Goal: Information Seeking & Learning: Learn about a topic

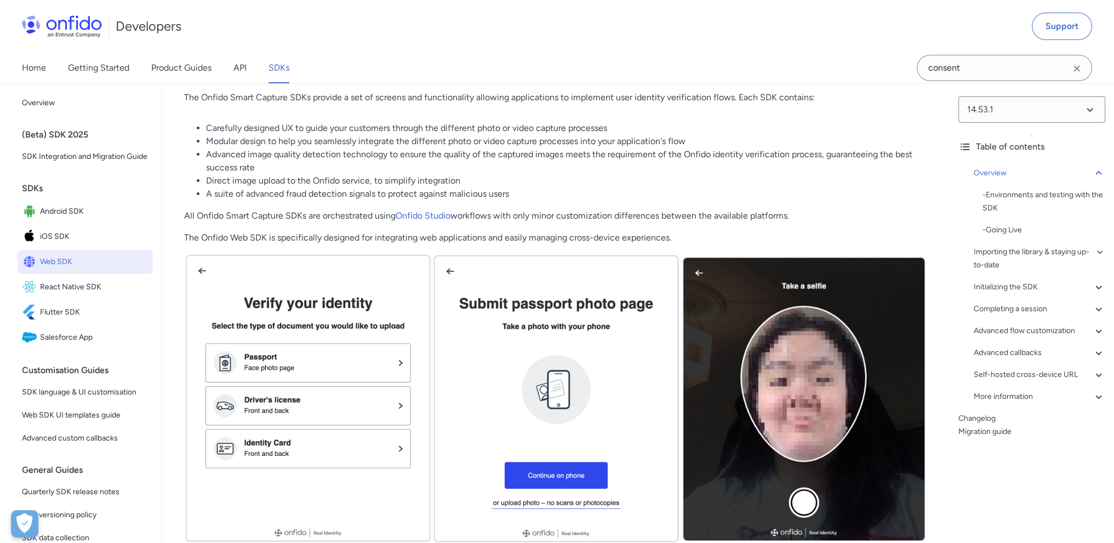
scroll to position [110, 0]
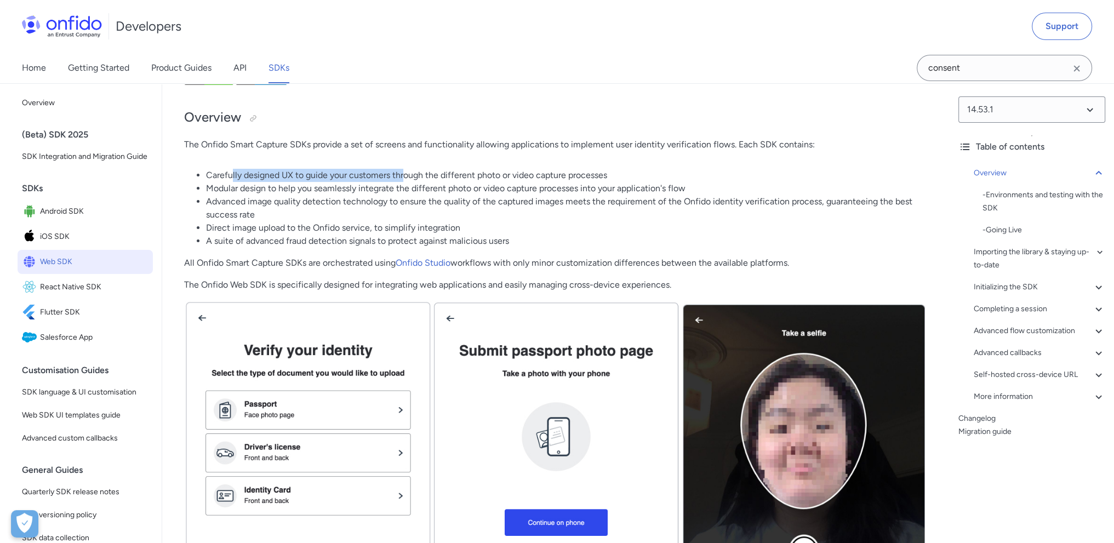
drag, startPoint x: 232, startPoint y: 173, endPoint x: 406, endPoint y: 179, distance: 173.3
click at [406, 179] on li "Carefully designed UX to guide your customers through the different photo or vi…" at bounding box center [567, 175] width 722 height 13
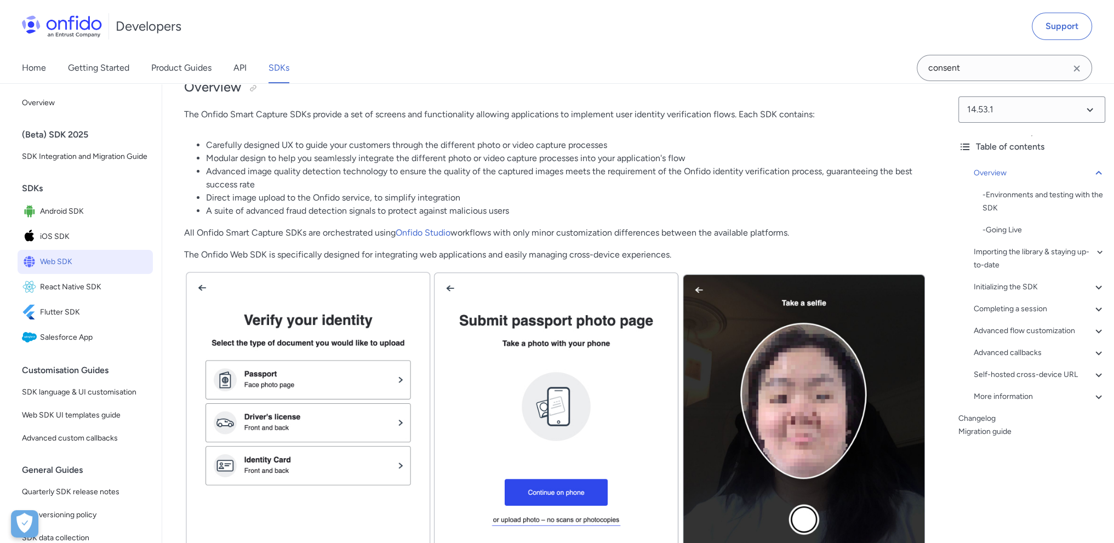
scroll to position [219, 0]
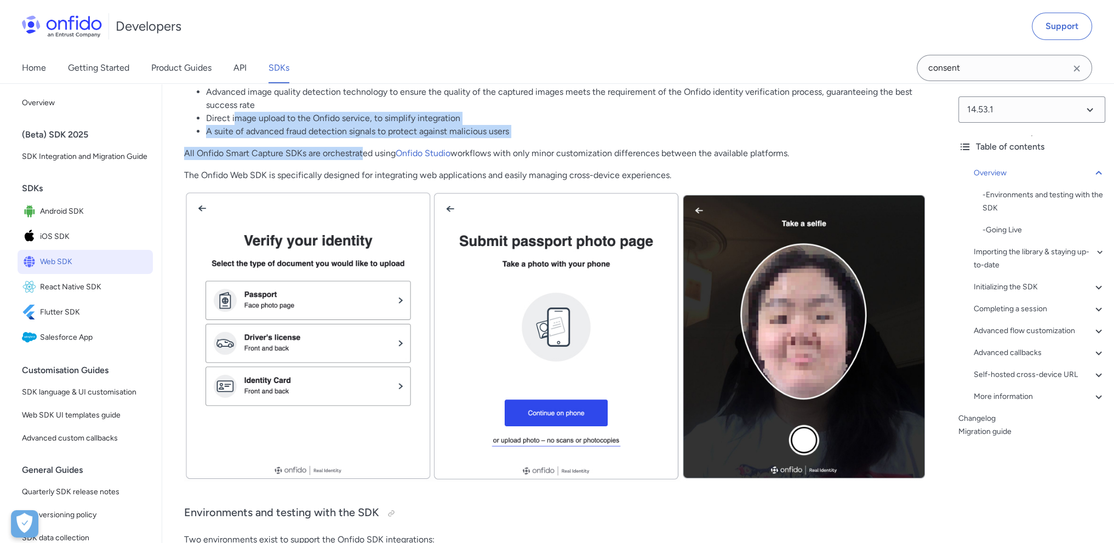
drag, startPoint x: 308, startPoint y: 123, endPoint x: 368, endPoint y: 153, distance: 67.2
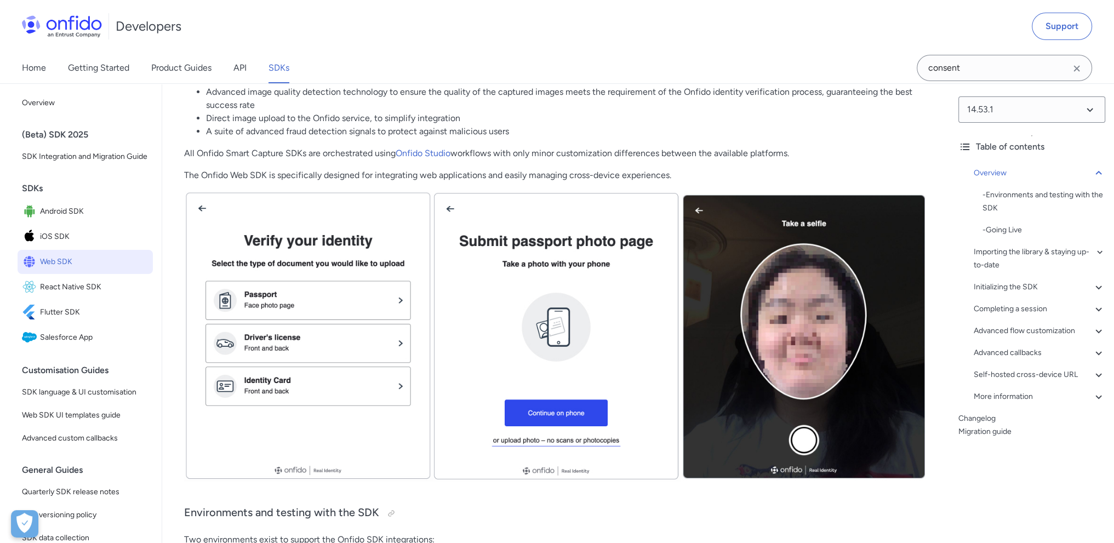
click at [374, 153] on p "All Onfido Smart Capture SDKs are orchestrated using Onfido Studio workflows wi…" at bounding box center [556, 153] width 744 height 13
drag, startPoint x: 378, startPoint y: 153, endPoint x: 386, endPoint y: 153, distance: 7.7
click at [386, 153] on p "All Onfido Smart Capture SDKs are orchestrated using Onfido Studio workflows wi…" at bounding box center [556, 153] width 744 height 13
drag, startPoint x: 500, startPoint y: 151, endPoint x: 644, endPoint y: 157, distance: 144.8
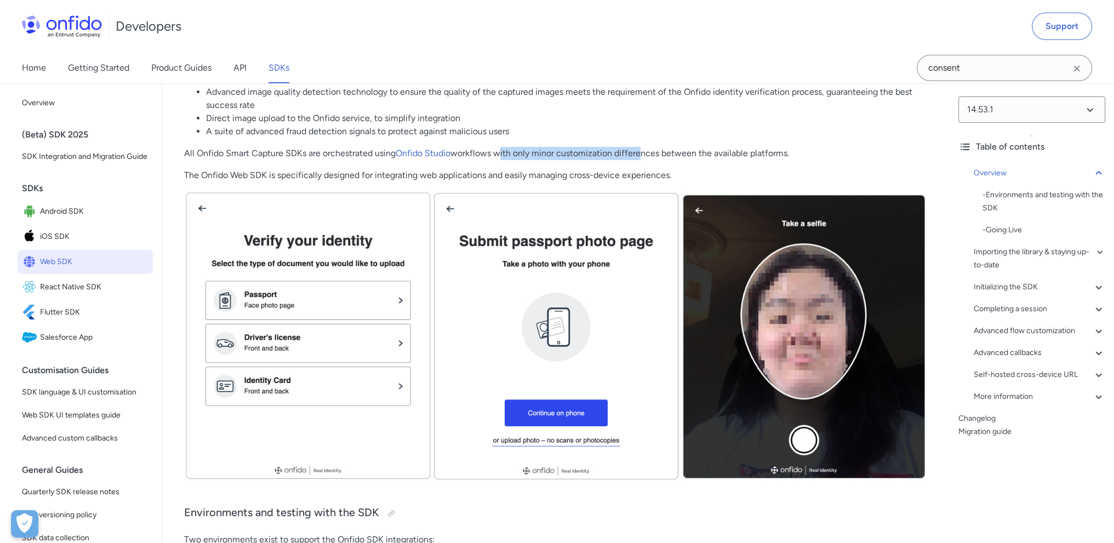
click at [643, 157] on p "All Onfido Smart Capture SDKs are orchestrated using Onfido Studio workflows wi…" at bounding box center [556, 153] width 744 height 13
click at [644, 157] on p "All Onfido Smart Capture SDKs are orchestrated using Onfido Studio workflows wi…" at bounding box center [556, 153] width 744 height 13
drag, startPoint x: 528, startPoint y: 154, endPoint x: 706, endPoint y: 151, distance: 178.1
click at [704, 151] on p "All Onfido Smart Capture SDKs are orchestrated using Onfido Studio workflows wi…" at bounding box center [556, 153] width 744 height 13
click at [706, 151] on p "All Onfido Smart Capture SDKs are orchestrated using Onfido Studio workflows wi…" at bounding box center [556, 153] width 744 height 13
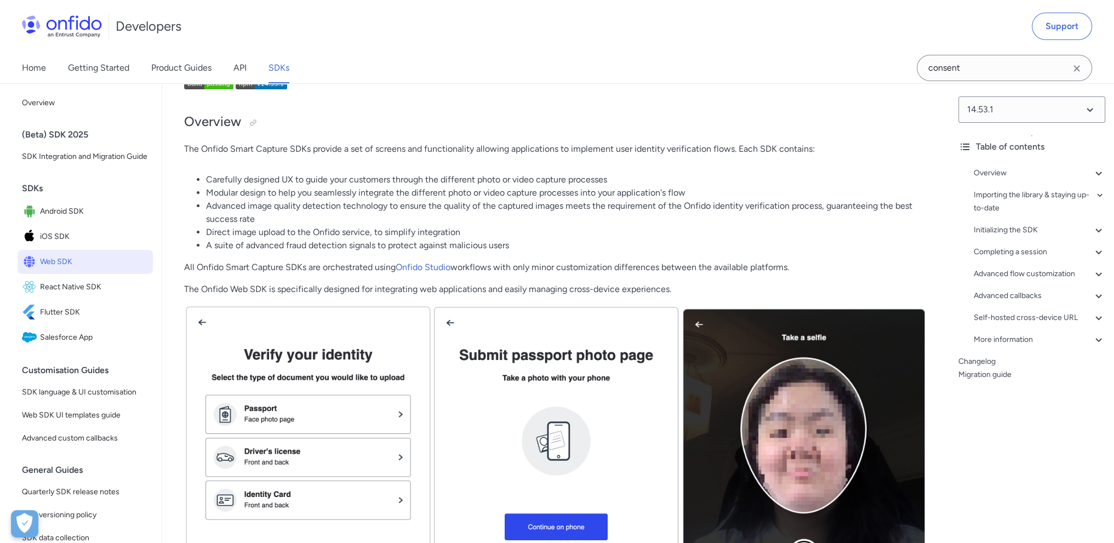
scroll to position [110, 0]
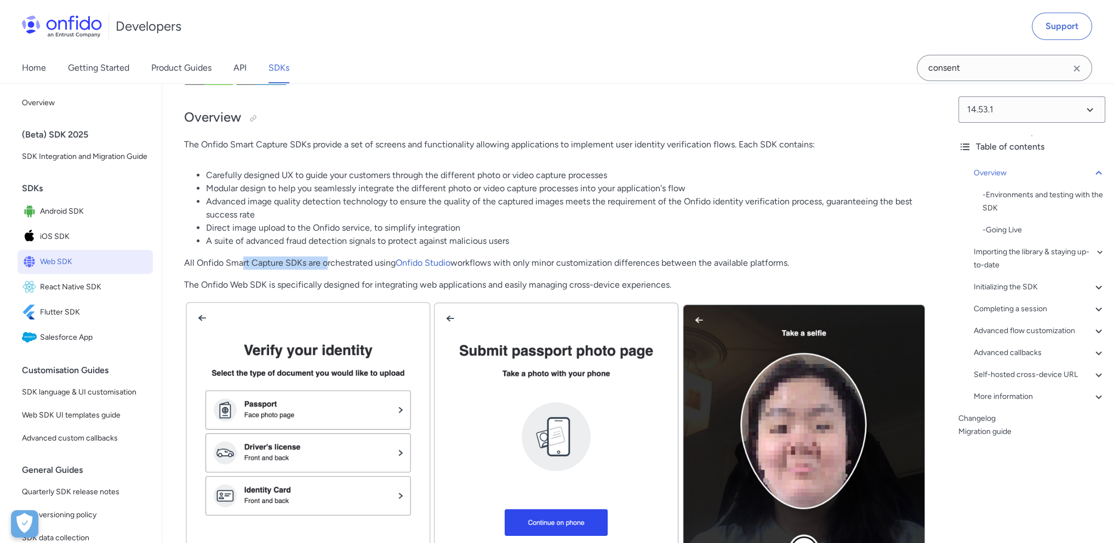
drag, startPoint x: 309, startPoint y: 259, endPoint x: 335, endPoint y: 260, distance: 25.8
click at [334, 259] on p "All Onfido Smart Capture SDKs are orchestrated using Onfido Studio workflows wi…" at bounding box center [556, 262] width 744 height 13
click at [335, 260] on p "All Onfido Smart Capture SDKs are orchestrated using Onfido Studio workflows wi…" at bounding box center [556, 262] width 744 height 13
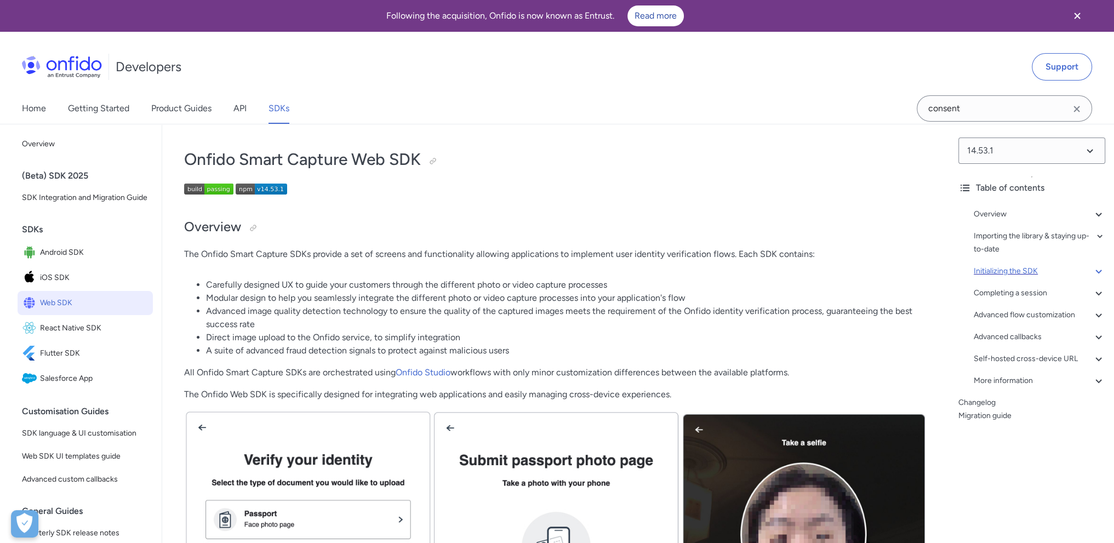
click at [1092, 269] on icon at bounding box center [1098, 271] width 13 height 13
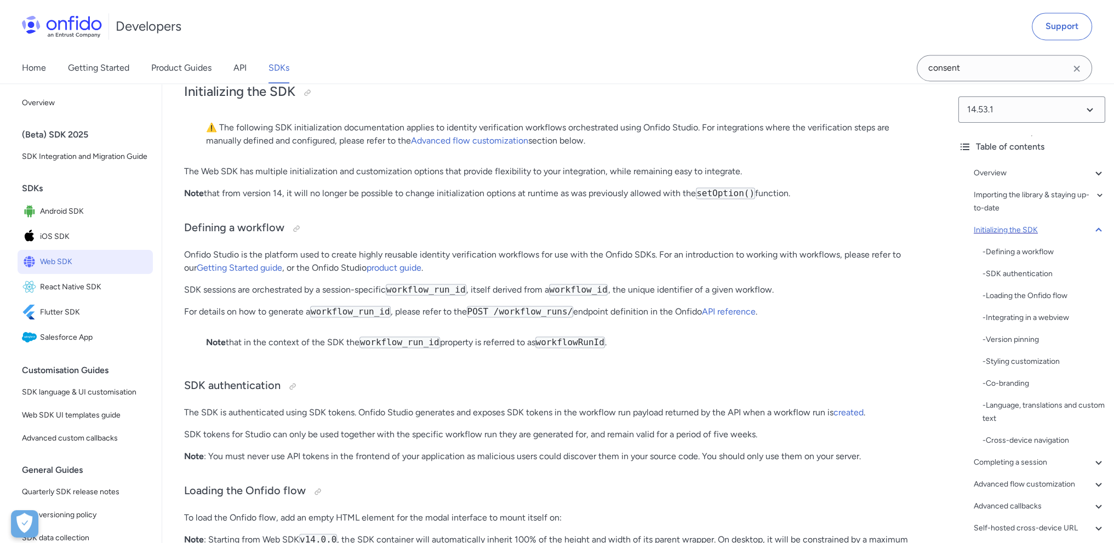
click at [1096, 229] on icon at bounding box center [1099, 230] width 6 height 4
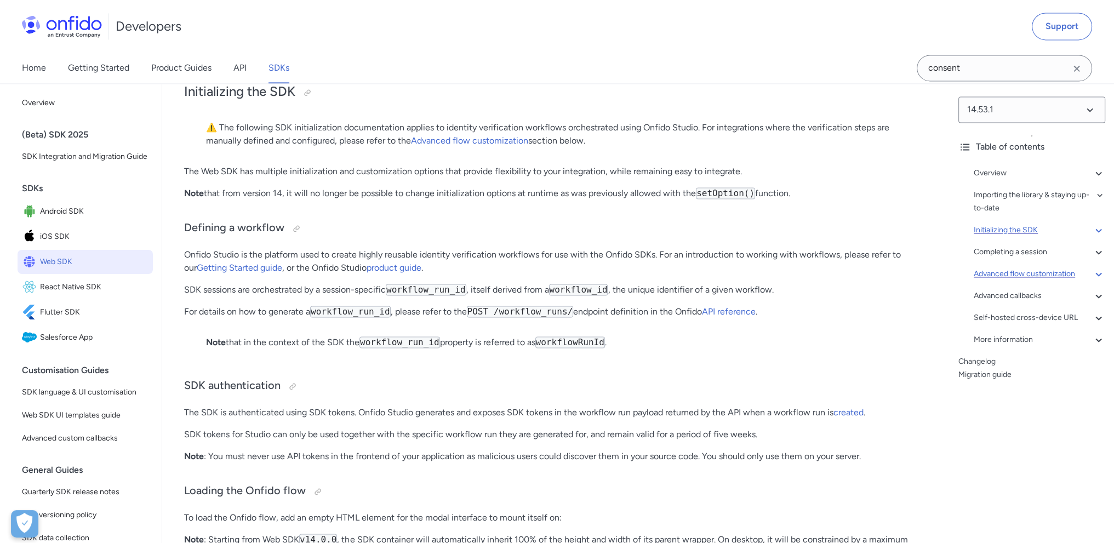
click at [1096, 274] on icon at bounding box center [1099, 274] width 6 height 4
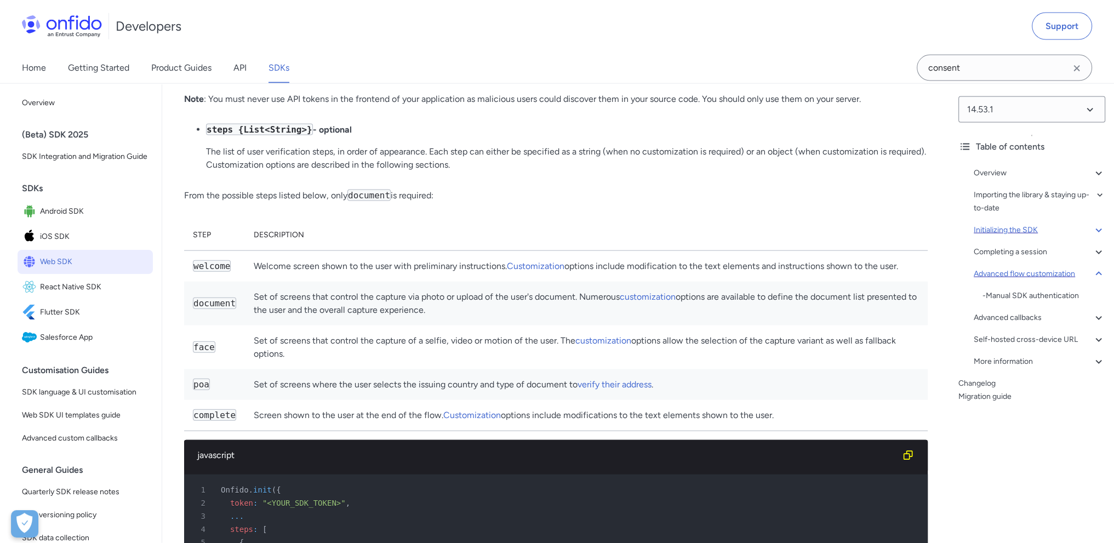
click at [1096, 274] on icon at bounding box center [1099, 274] width 6 height 4
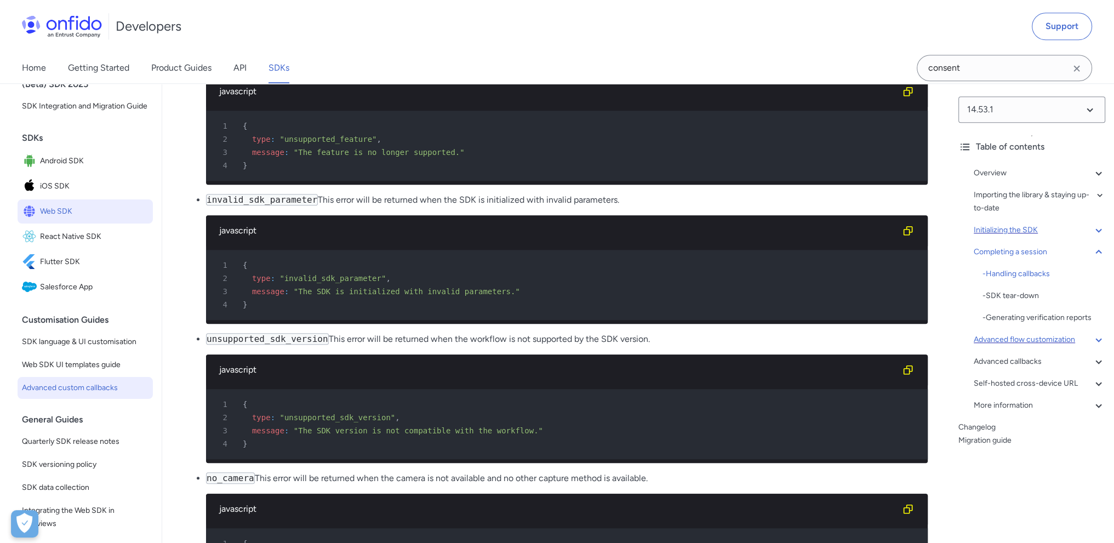
scroll to position [110, 0]
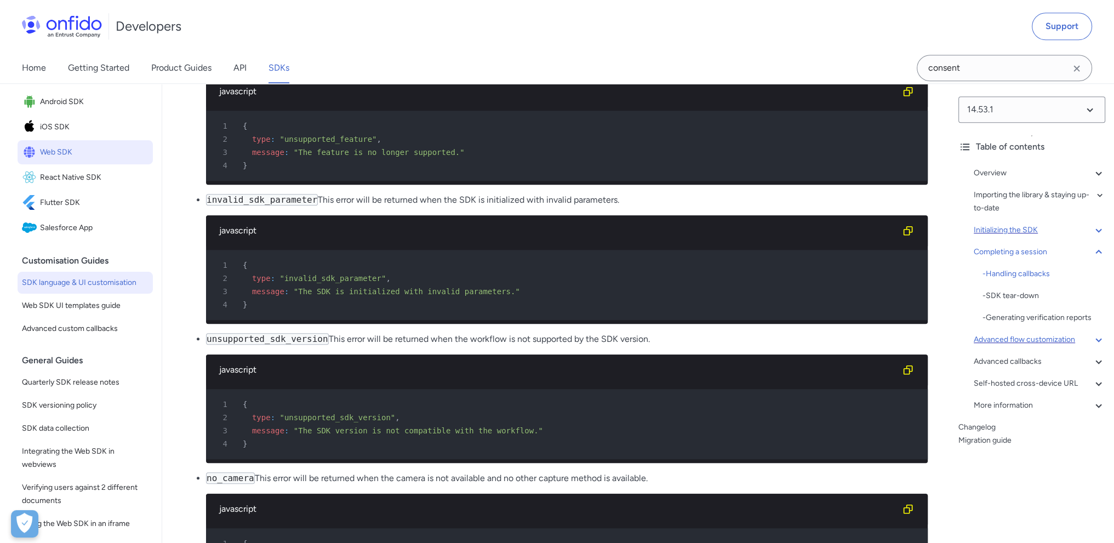
click at [103, 289] on span "SDK language & UI customisation" at bounding box center [85, 282] width 127 height 13
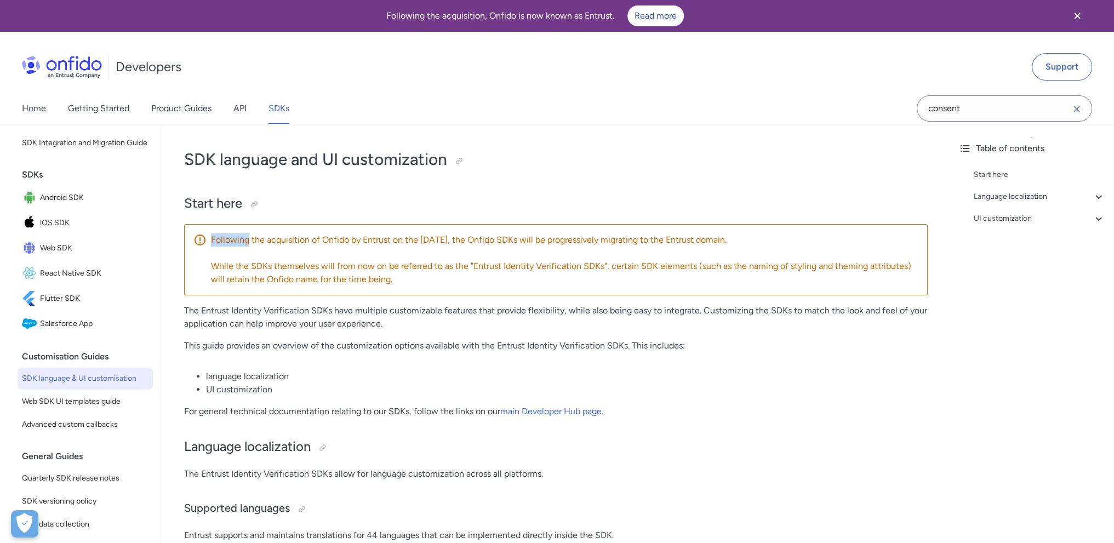
drag, startPoint x: 283, startPoint y: 237, endPoint x: 658, endPoint y: 249, distance: 375.1
click at [658, 249] on span "Following the acquisition of Onfido by Entrust on the 9th of April 2024, the On…" at bounding box center [565, 259] width 708 height 53
click at [647, 254] on span "Following the acquisition of Onfido by Entrust on the 9th of April 2024, the On…" at bounding box center [565, 259] width 708 height 53
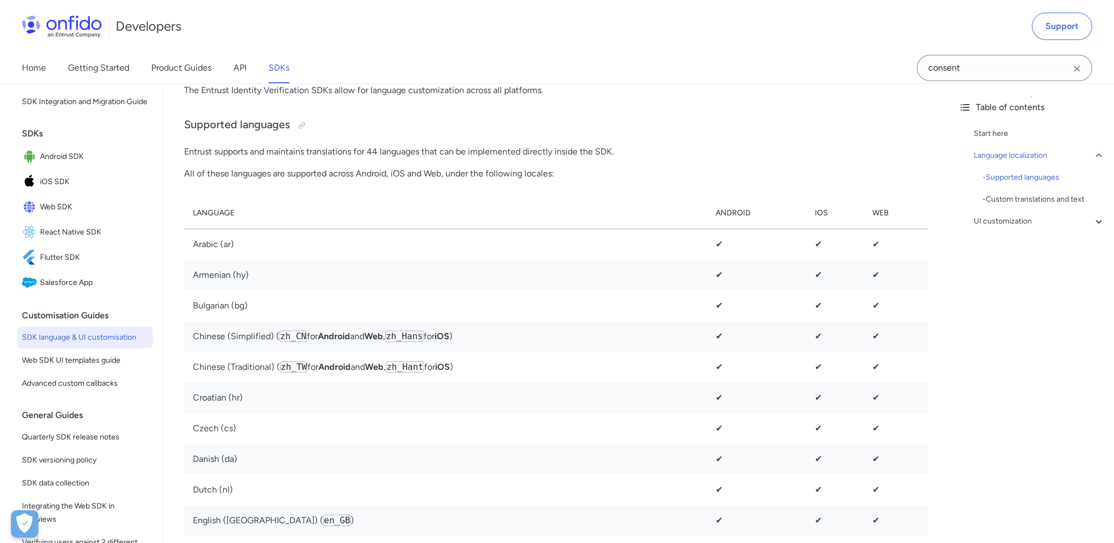
scroll to position [712, 0]
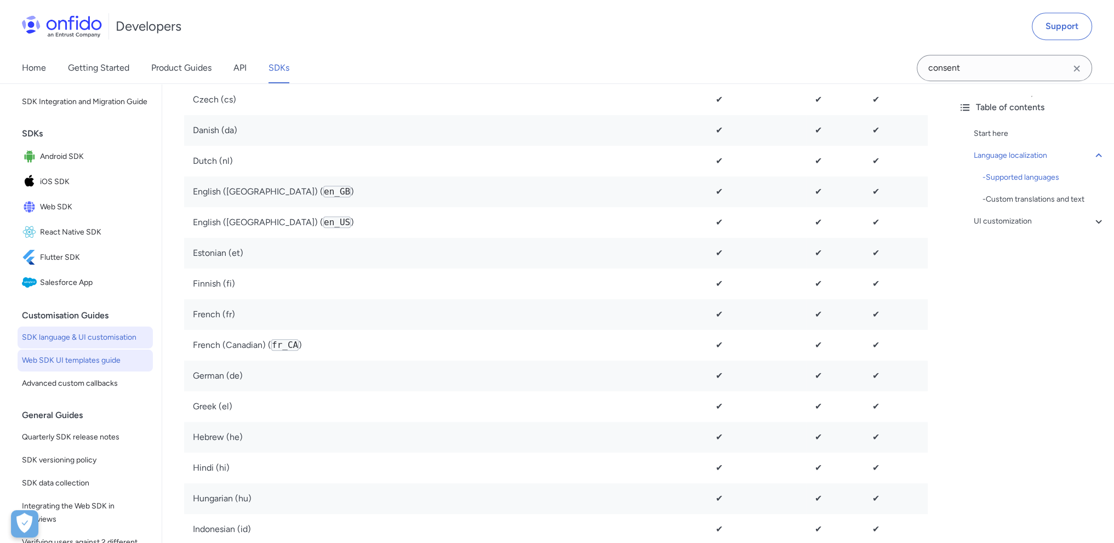
click at [94, 367] on span "Web SDK UI templates guide" at bounding box center [85, 360] width 127 height 13
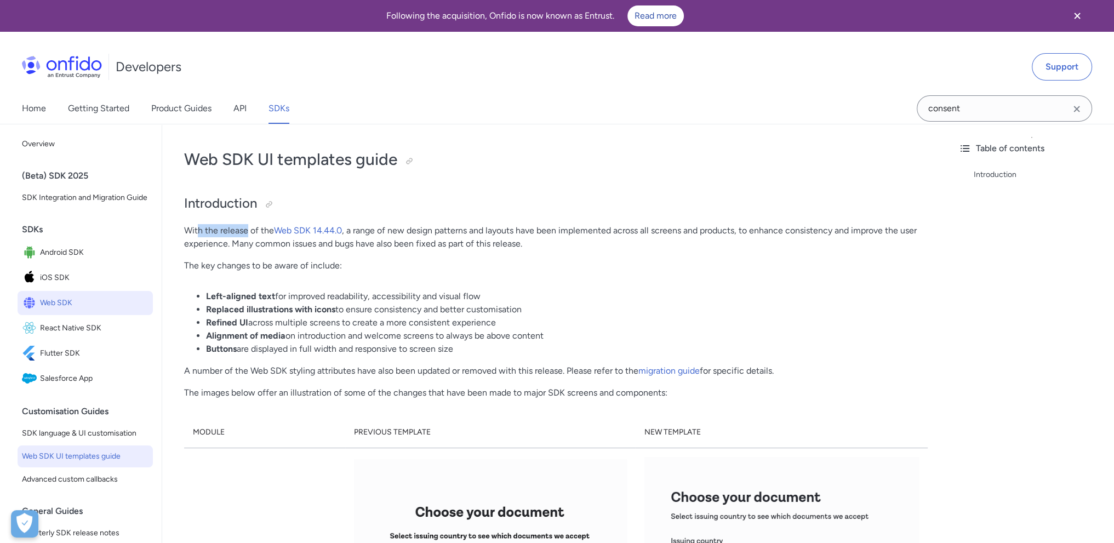
drag, startPoint x: 198, startPoint y: 232, endPoint x: 269, endPoint y: 231, distance: 70.7
click at [256, 230] on p "With the release of the Web SDK 14.44.0 , a range of new design patterns and la…" at bounding box center [556, 237] width 744 height 26
drag, startPoint x: 372, startPoint y: 231, endPoint x: 484, endPoint y: 230, distance: 112.4
click at [484, 230] on p "With the release of the Web SDK 14.44.0 , a range of new design patterns and la…" at bounding box center [556, 237] width 744 height 26
click at [486, 230] on p "With the release of the Web SDK 14.44.0 , a range of new design patterns and la…" at bounding box center [556, 237] width 744 height 26
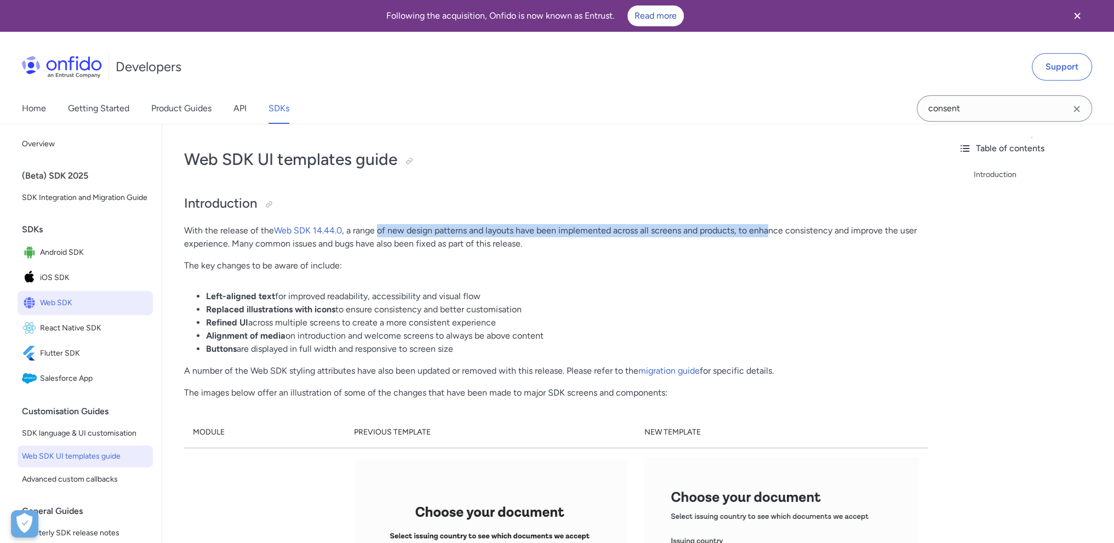
drag, startPoint x: 455, startPoint y: 229, endPoint x: 772, endPoint y: 232, distance: 317.3
click at [772, 232] on p "With the release of the Web SDK 14.44.0 , a range of new design patterns and la…" at bounding box center [556, 237] width 744 height 26
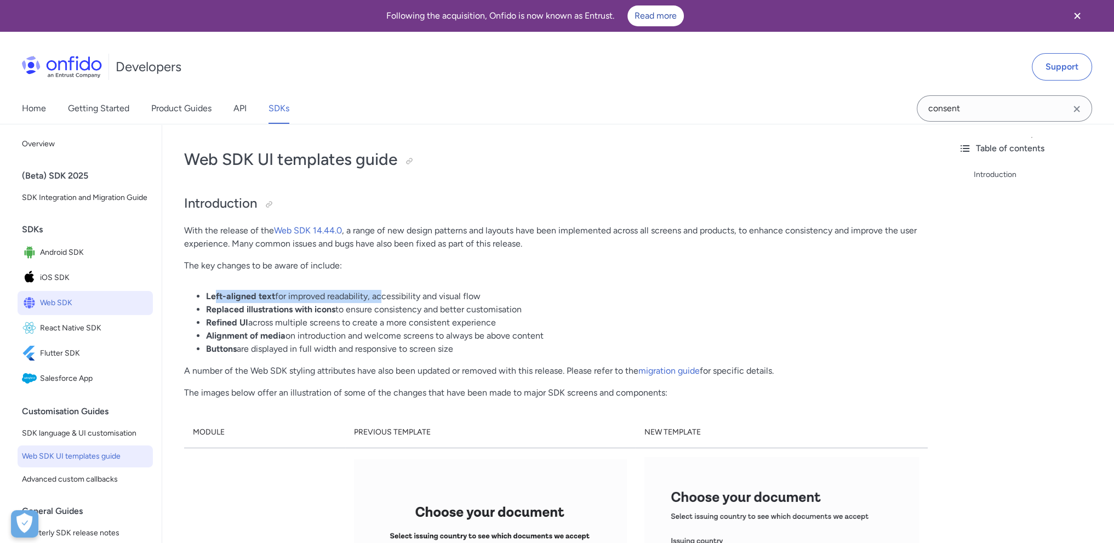
drag, startPoint x: 215, startPoint y: 294, endPoint x: 380, endPoint y: 292, distance: 165.0
click at [380, 292] on li "Left-aligned text for improved readability, accessibility and visual flow" at bounding box center [567, 296] width 722 height 13
drag, startPoint x: 191, startPoint y: 263, endPoint x: 332, endPoint y: 292, distance: 143.3
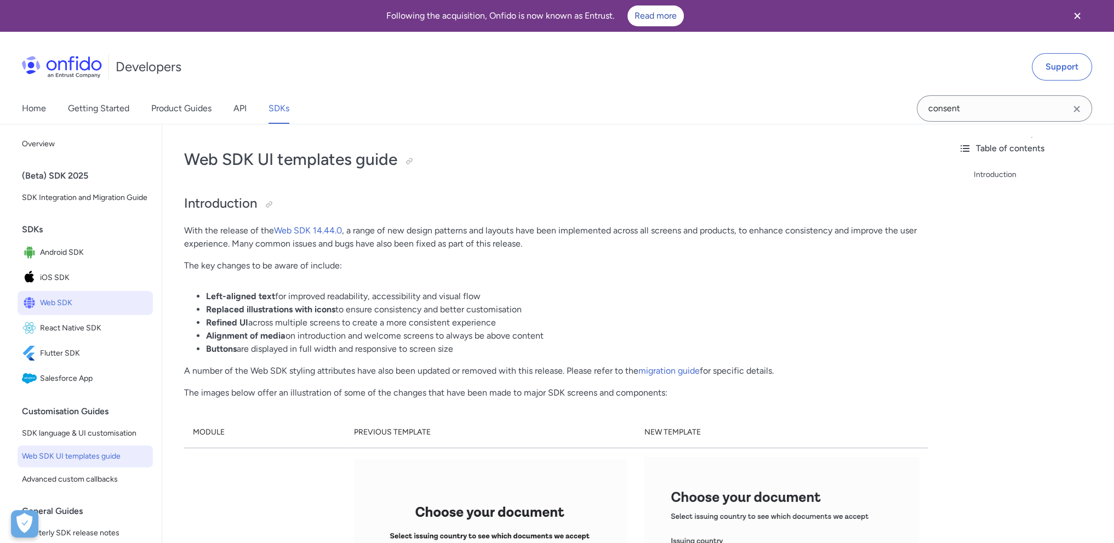
click at [280, 303] on li "Replaced illustrations with icons to ensure consistency and better customisation" at bounding box center [567, 309] width 722 height 13
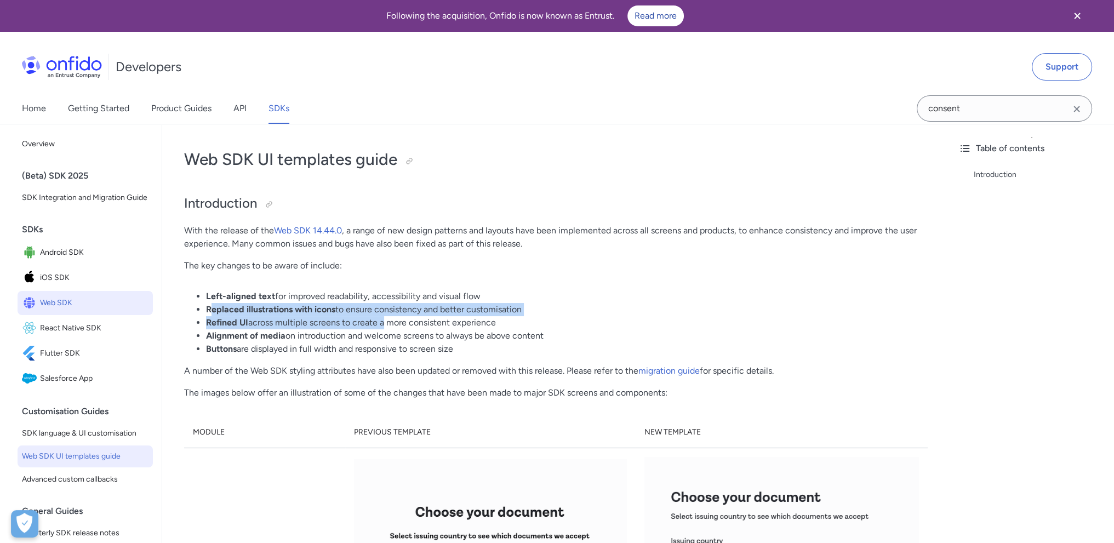
drag, startPoint x: 213, startPoint y: 315, endPoint x: 384, endPoint y: 316, distance: 171.5
click at [384, 316] on ul "Left-aligned text for improved readability, accessibility and visual flow Repla…" at bounding box center [556, 323] width 744 height 66
click at [384, 316] on li "Refined UI across multiple screens to create a more consistent experience" at bounding box center [567, 322] width 722 height 13
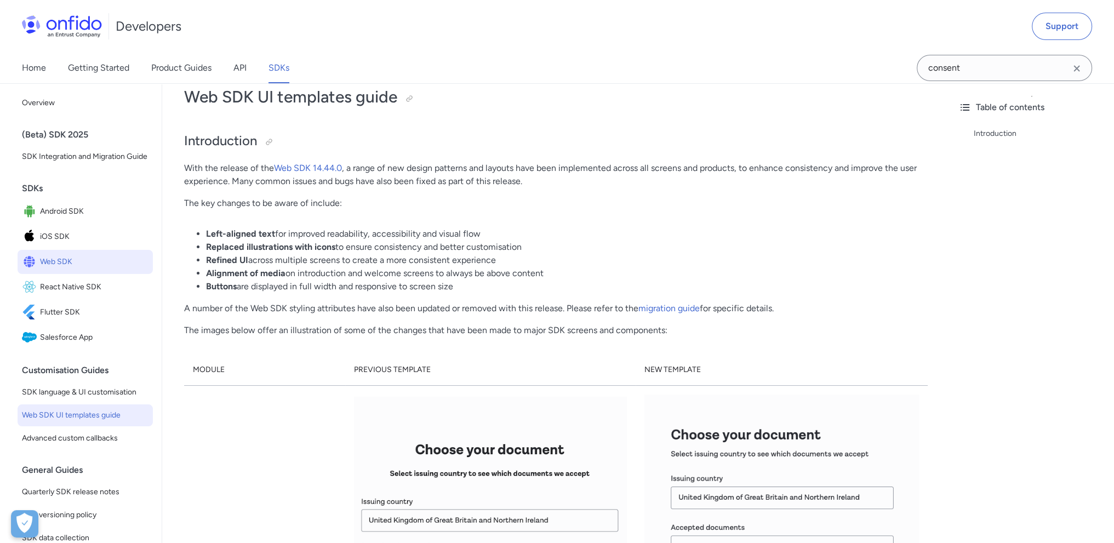
scroll to position [110, 0]
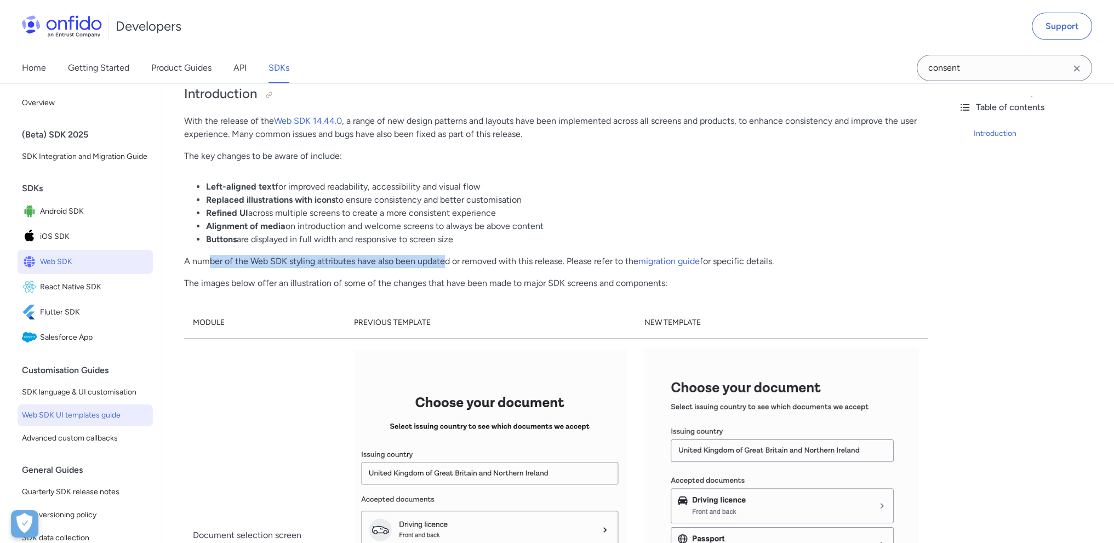
drag, startPoint x: 286, startPoint y: 259, endPoint x: 467, endPoint y: 260, distance: 181.9
click at [457, 260] on p "A number of the Web SDK styling attributes have also been updated or removed wi…" at bounding box center [556, 261] width 744 height 13
click at [467, 260] on p "A number of the Web SDK styling attributes have also been updated or removed wi…" at bounding box center [556, 261] width 744 height 13
drag, startPoint x: 272, startPoint y: 263, endPoint x: 522, endPoint y: 260, distance: 249.4
click at [522, 260] on p "A number of the Web SDK styling attributes have also been updated or removed wi…" at bounding box center [556, 261] width 744 height 13
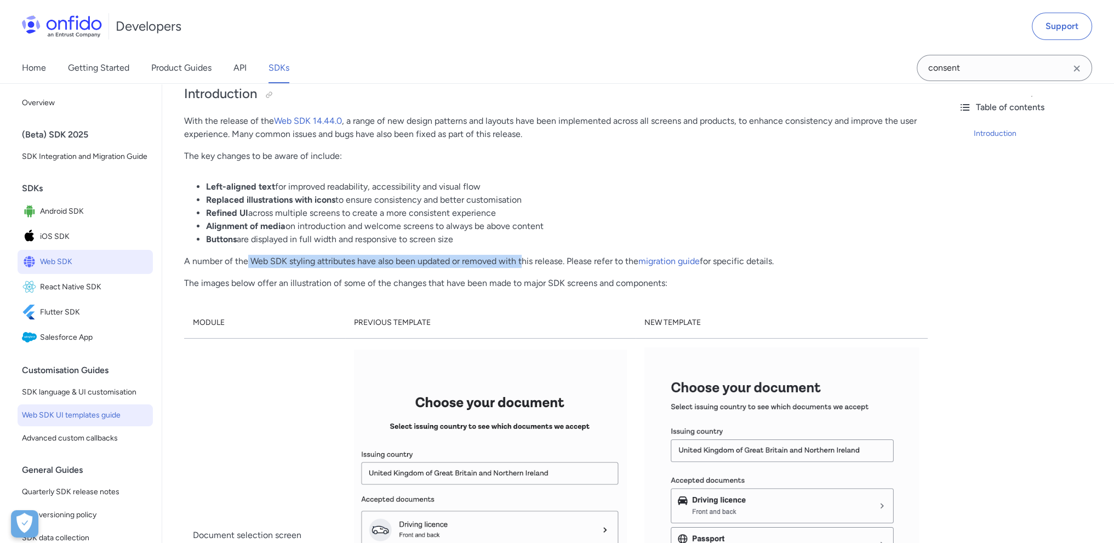
click at [522, 261] on p "A number of the Web SDK styling attributes have also been updated or removed wi…" at bounding box center [556, 261] width 744 height 13
drag, startPoint x: 504, startPoint y: 261, endPoint x: 598, endPoint y: 261, distance: 94.3
click at [598, 261] on p "A number of the Web SDK styling attributes have also been updated or removed wi…" at bounding box center [556, 261] width 744 height 13
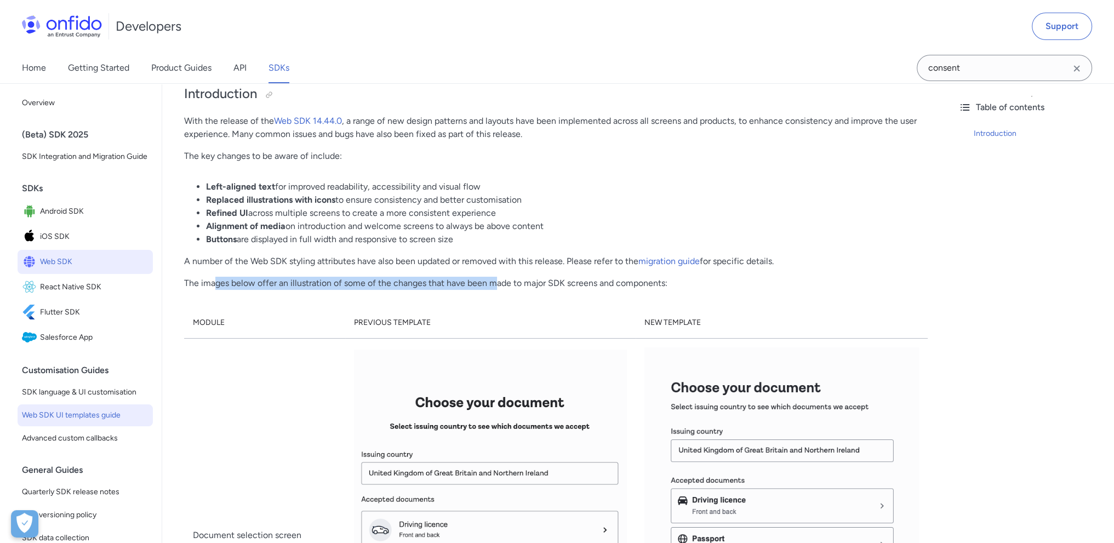
drag, startPoint x: 237, startPoint y: 281, endPoint x: 504, endPoint y: 282, distance: 267.4
click at [502, 282] on p "The images below offer an illustration of some of the changes that have been ma…" at bounding box center [556, 283] width 744 height 13
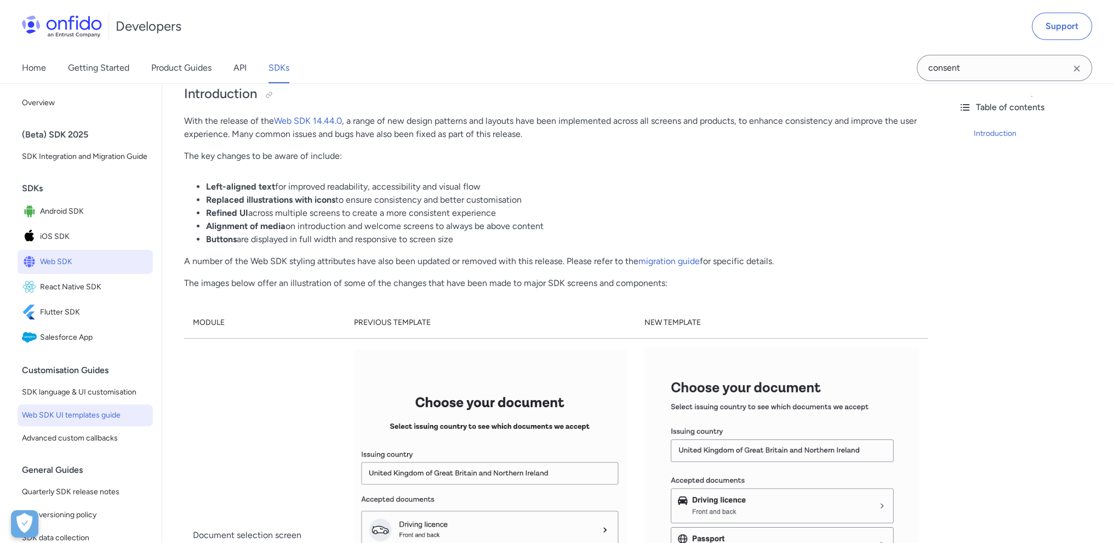
click at [504, 282] on p "The images below offer an illustration of some of the changes that have been ma…" at bounding box center [556, 283] width 744 height 13
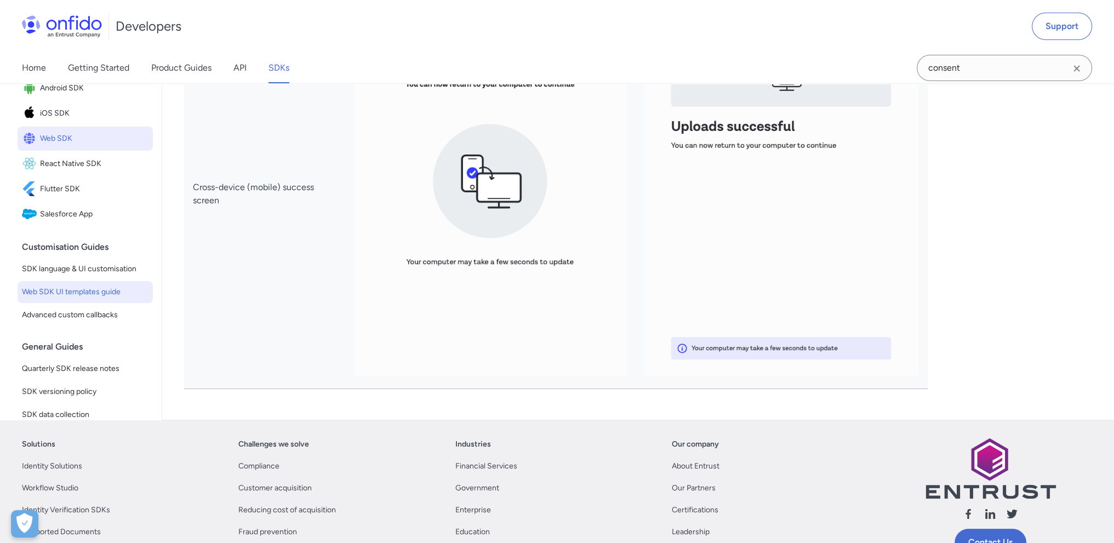
scroll to position [5382, 0]
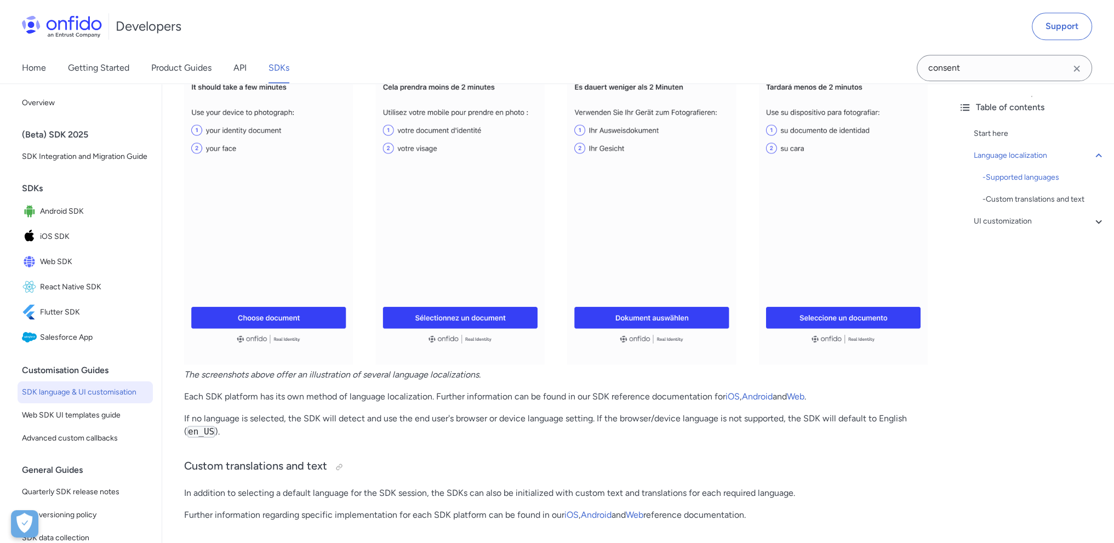
scroll to position [2083, 0]
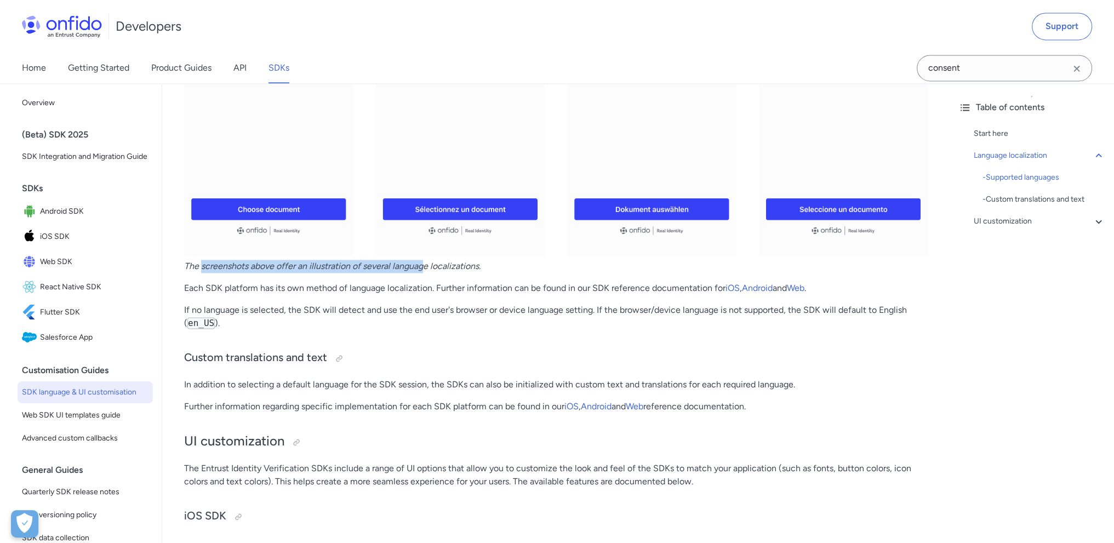
drag, startPoint x: 202, startPoint y: 267, endPoint x: 424, endPoint y: 267, distance: 222.5
click at [424, 267] on em "The screenshots above offer an illustration of several language localizations." at bounding box center [332, 266] width 296 height 10
click at [425, 268] on em "The screenshots above offer an illustration of several language localizations." at bounding box center [332, 266] width 296 height 10
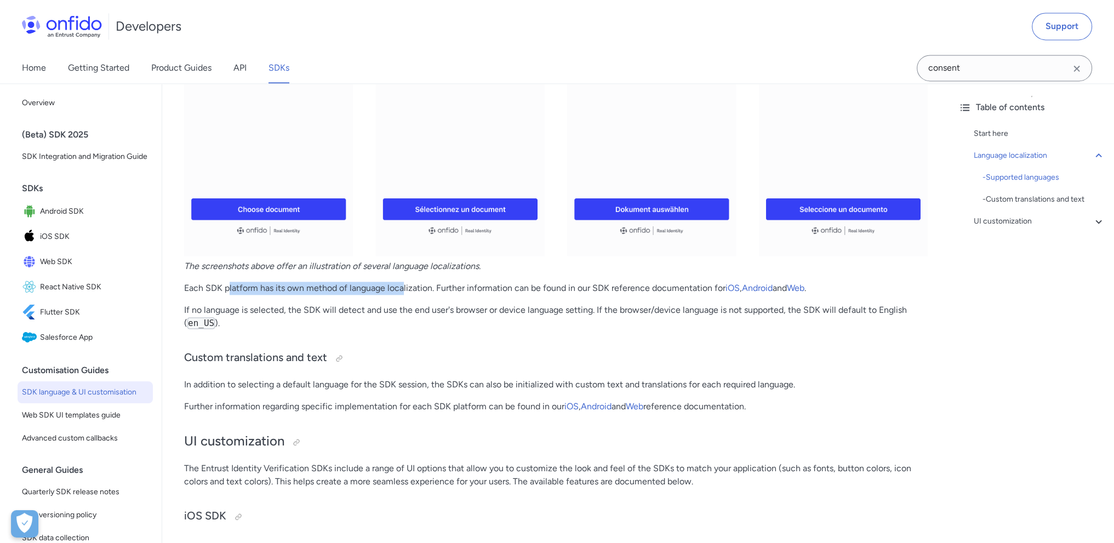
drag, startPoint x: 281, startPoint y: 289, endPoint x: 409, endPoint y: 294, distance: 127.8
click at [408, 294] on p "Each SDK platform has its own method of language localization. Further informat…" at bounding box center [556, 288] width 744 height 13
click at [409, 294] on p "Each SDK platform has its own method of language localization. Further informat…" at bounding box center [556, 288] width 744 height 13
drag, startPoint x: 443, startPoint y: 294, endPoint x: 539, endPoint y: 293, distance: 95.9
click at [535, 293] on p "Each SDK platform has its own method of language localization. Further informat…" at bounding box center [556, 288] width 744 height 13
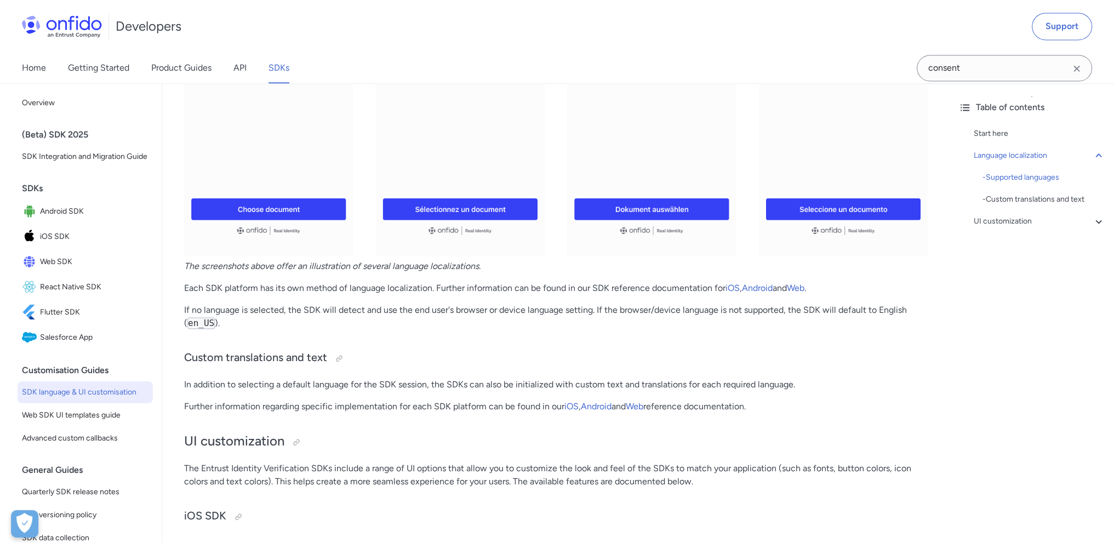
click at [539, 293] on p "Each SDK platform has its own method of language localization. Further informat…" at bounding box center [556, 288] width 744 height 13
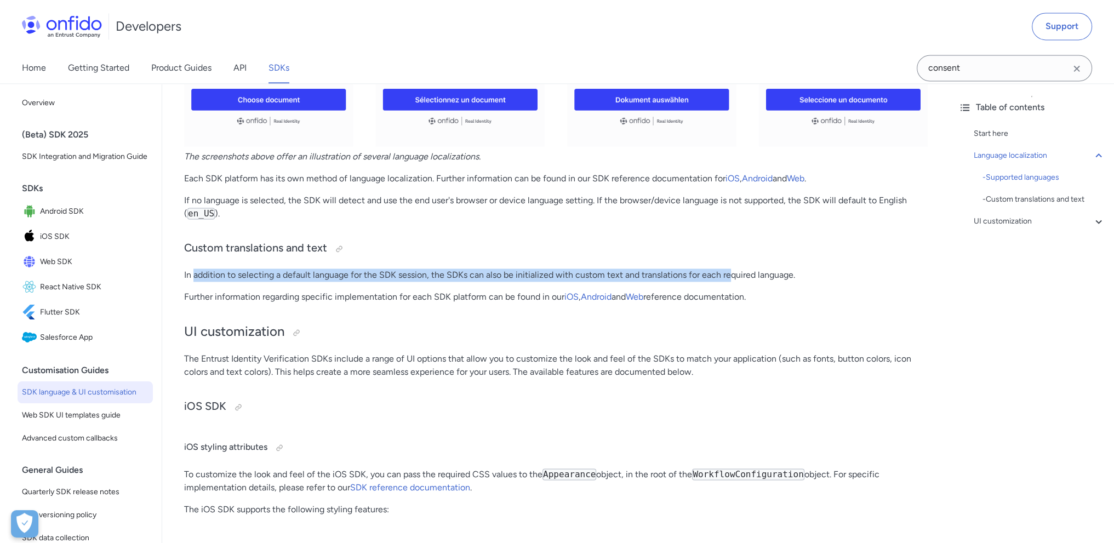
drag, startPoint x: 193, startPoint y: 278, endPoint x: 731, endPoint y: 277, distance: 538.2
click at [731, 277] on p "In addition to selecting a default language for the SDK session, the SDKs can a…" at bounding box center [556, 275] width 744 height 13
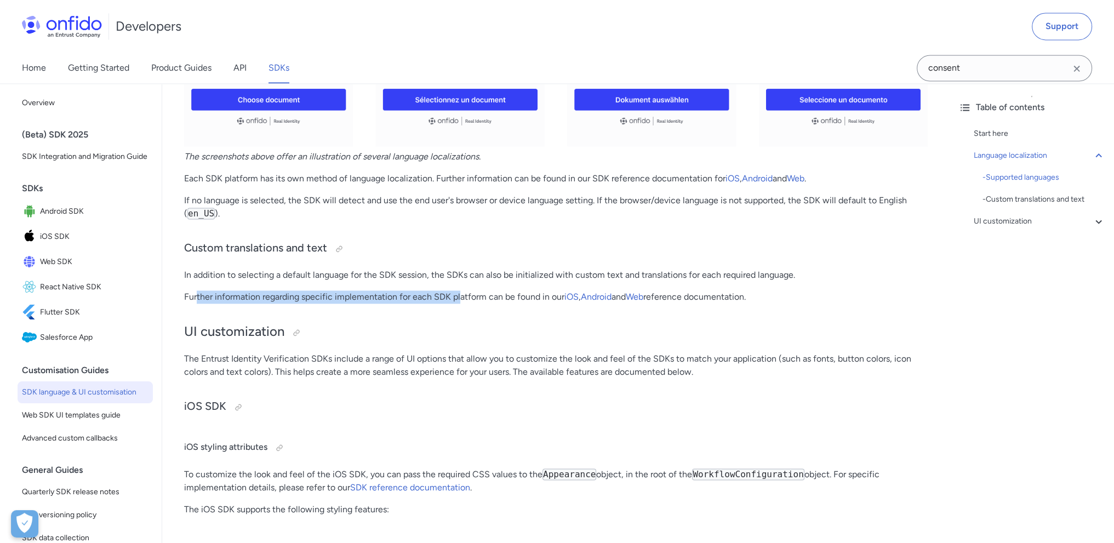
drag, startPoint x: 233, startPoint y: 300, endPoint x: 464, endPoint y: 299, distance: 231.3
click at [461, 298] on p "Further information regarding specific implementation for each SDK platform can…" at bounding box center [556, 296] width 744 height 13
click at [480, 302] on p "Further information regarding specific implementation for each SDK platform can…" at bounding box center [556, 296] width 744 height 13
drag, startPoint x: 541, startPoint y: 297, endPoint x: 554, endPoint y: 297, distance: 12.6
click at [553, 297] on p "Further information regarding specific implementation for each SDK platform can…" at bounding box center [556, 296] width 744 height 13
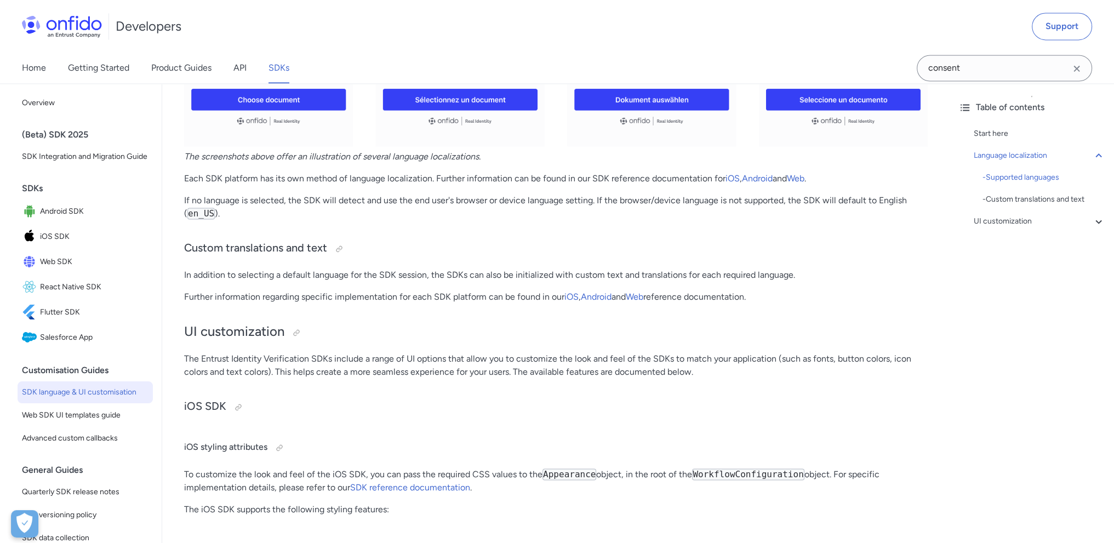
click at [554, 297] on p "Further information regarding specific implementation for each SDK platform can…" at bounding box center [556, 296] width 744 height 13
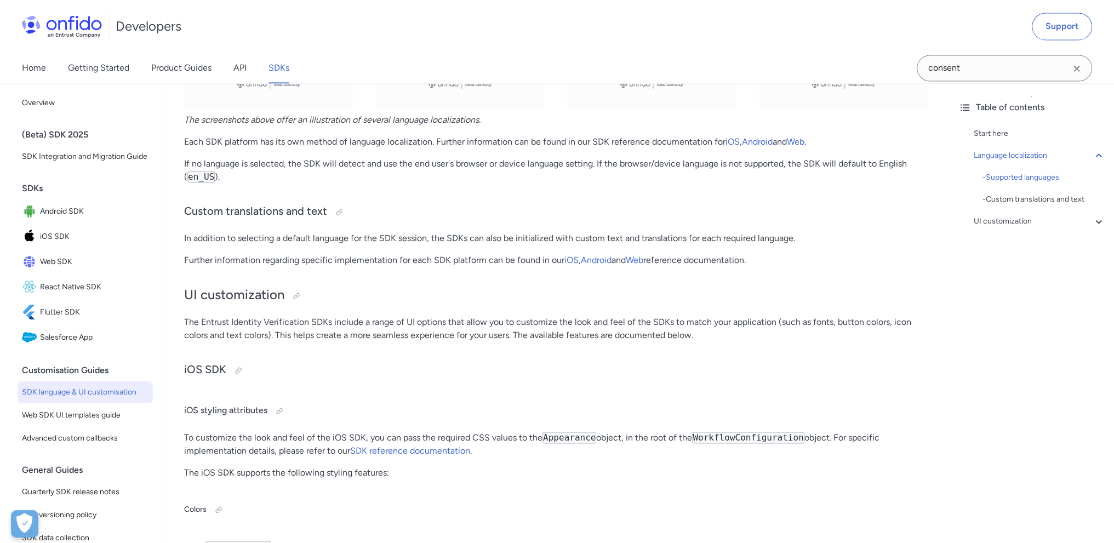
scroll to position [2247, 0]
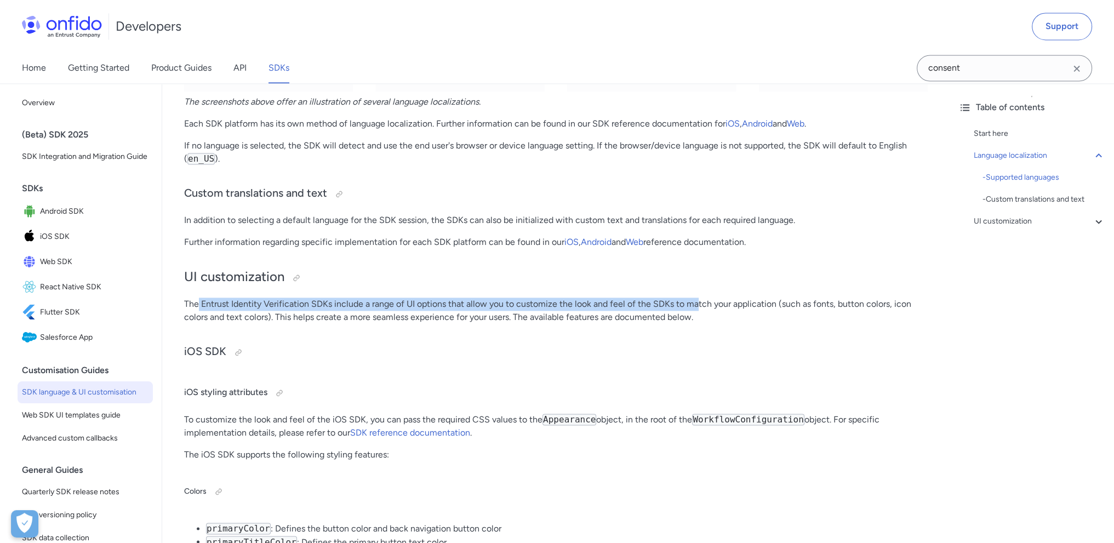
drag, startPoint x: 248, startPoint y: 306, endPoint x: 699, endPoint y: 306, distance: 451.6
click at [699, 306] on p "The Entrust Identity Verification SDKs include a range of UI options that allow…" at bounding box center [556, 311] width 744 height 26
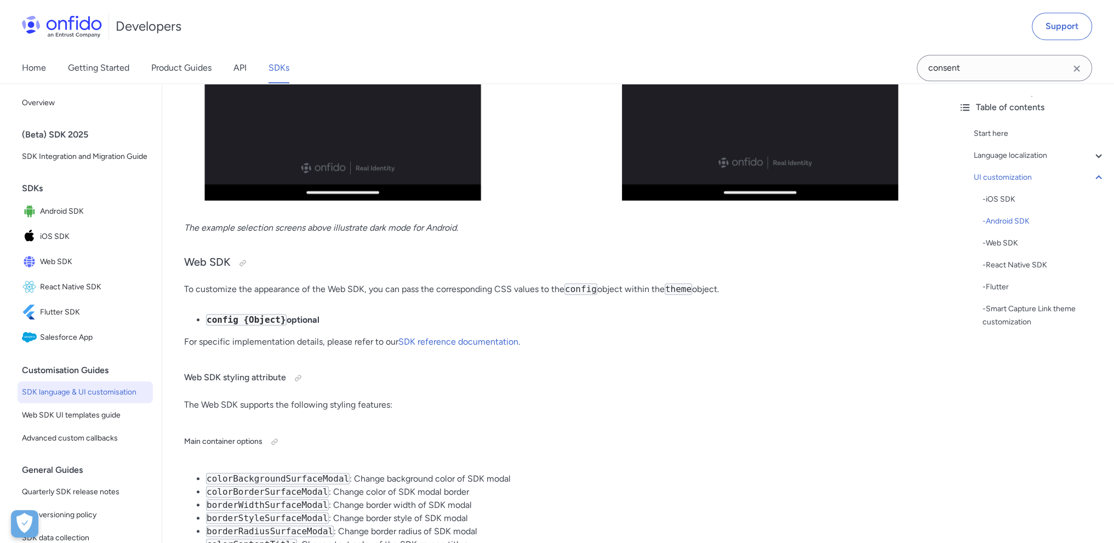
scroll to position [6905, 0]
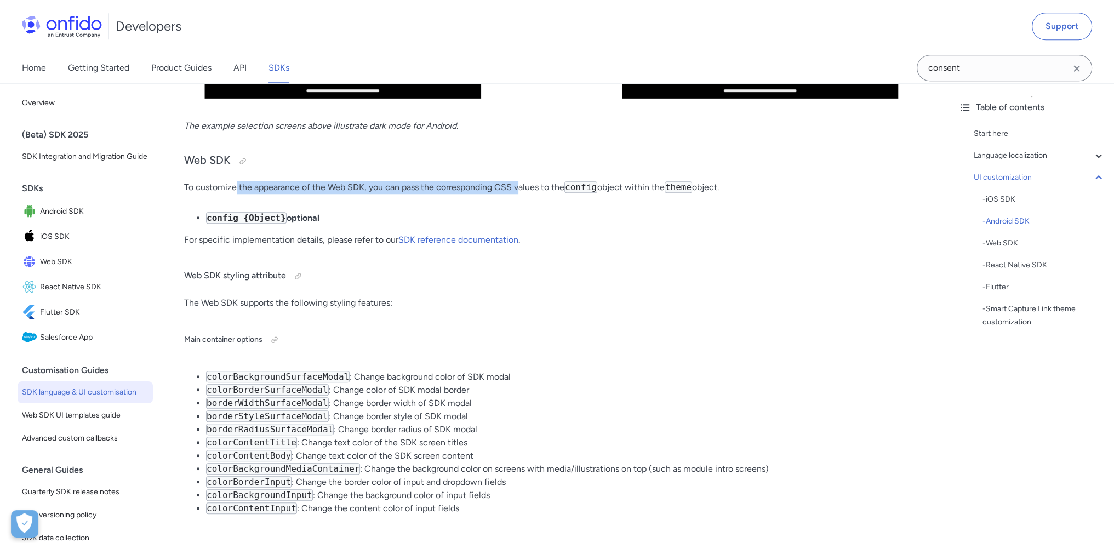
drag, startPoint x: 237, startPoint y: 219, endPoint x: 522, endPoint y: 213, distance: 285.0
click at [519, 194] on p "To customize the appearance of the Web SDK, you can pass the corresponding CSS …" at bounding box center [556, 187] width 744 height 13
click at [522, 194] on p "To customize the appearance of the Web SDK, you can pass the corresponding CSS …" at bounding box center [556, 187] width 744 height 13
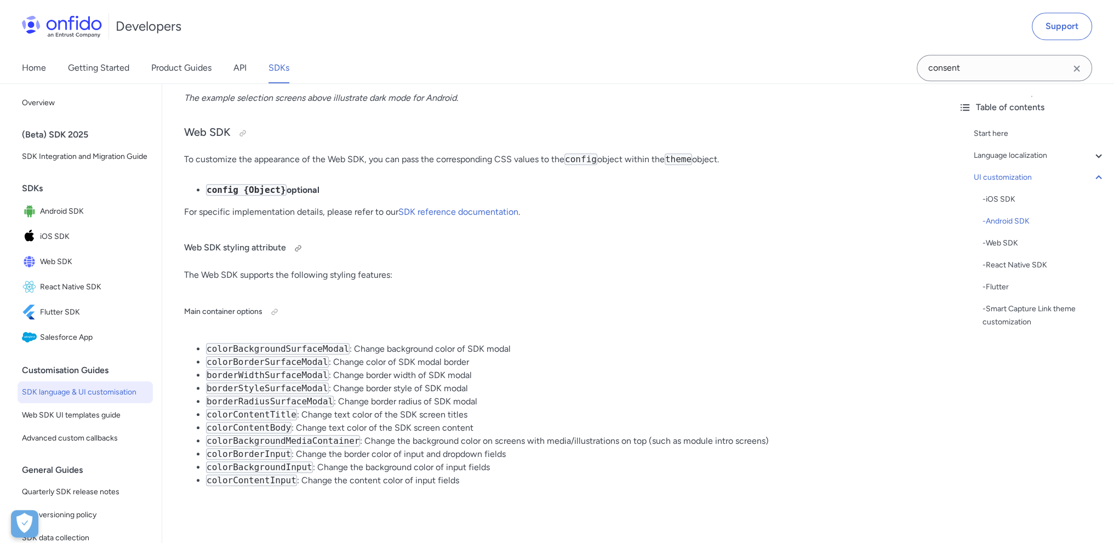
scroll to position [6960, 0]
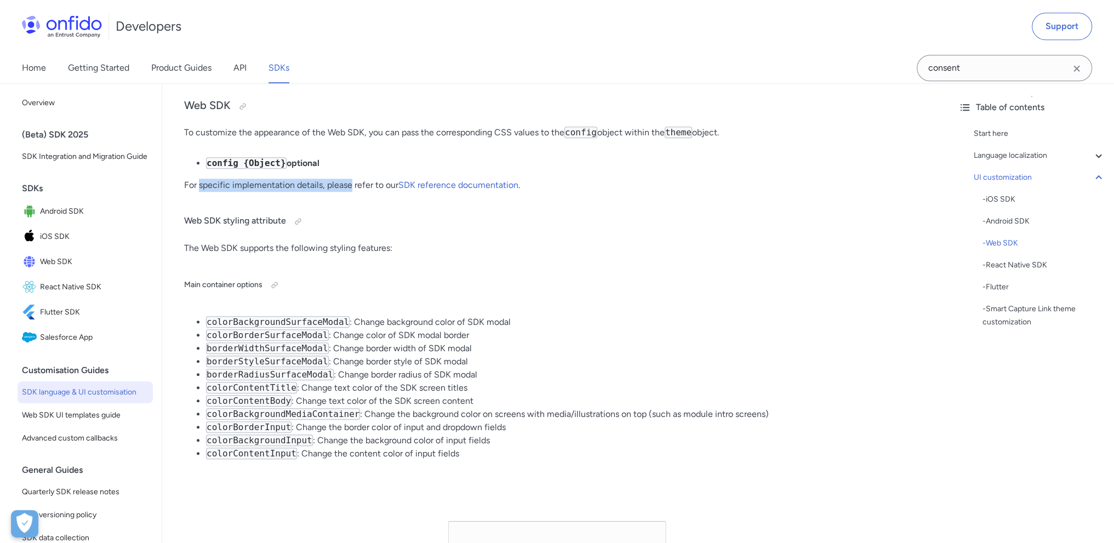
drag, startPoint x: 235, startPoint y: 216, endPoint x: 355, endPoint y: 217, distance: 120.6
click at [355, 192] on p "For specific implementation details, please refer to our SDK reference document…" at bounding box center [556, 185] width 744 height 13
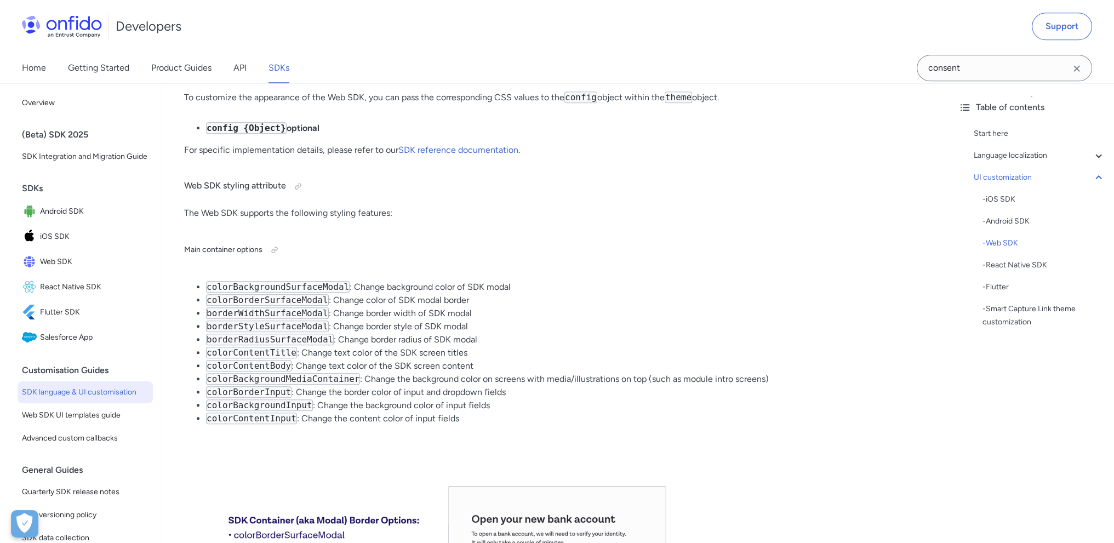
scroll to position [7015, 0]
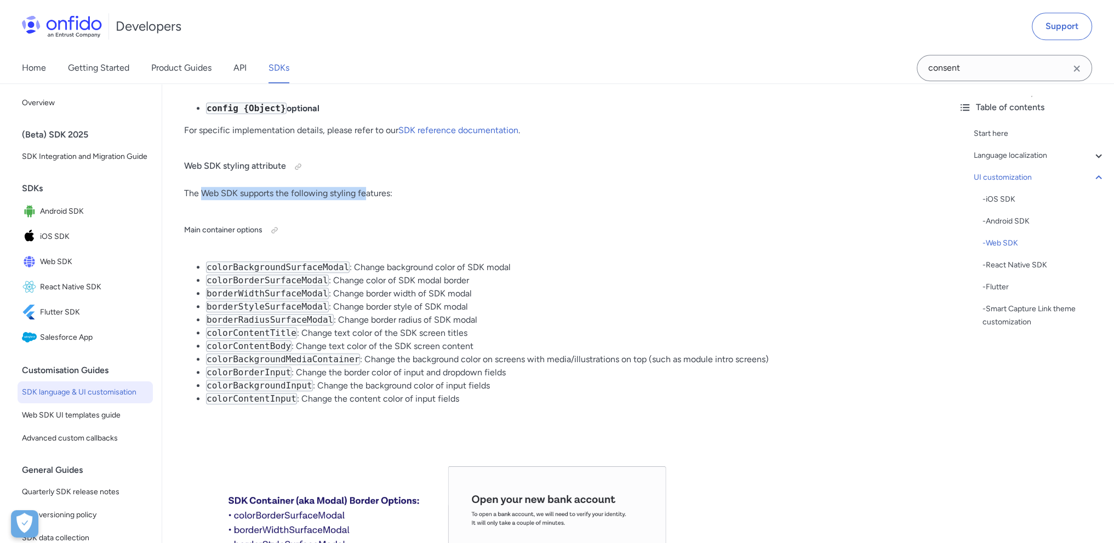
drag, startPoint x: 269, startPoint y: 224, endPoint x: 366, endPoint y: 223, distance: 97.6
click at [366, 200] on p "The Web SDK supports the following styling features:" at bounding box center [556, 193] width 744 height 13
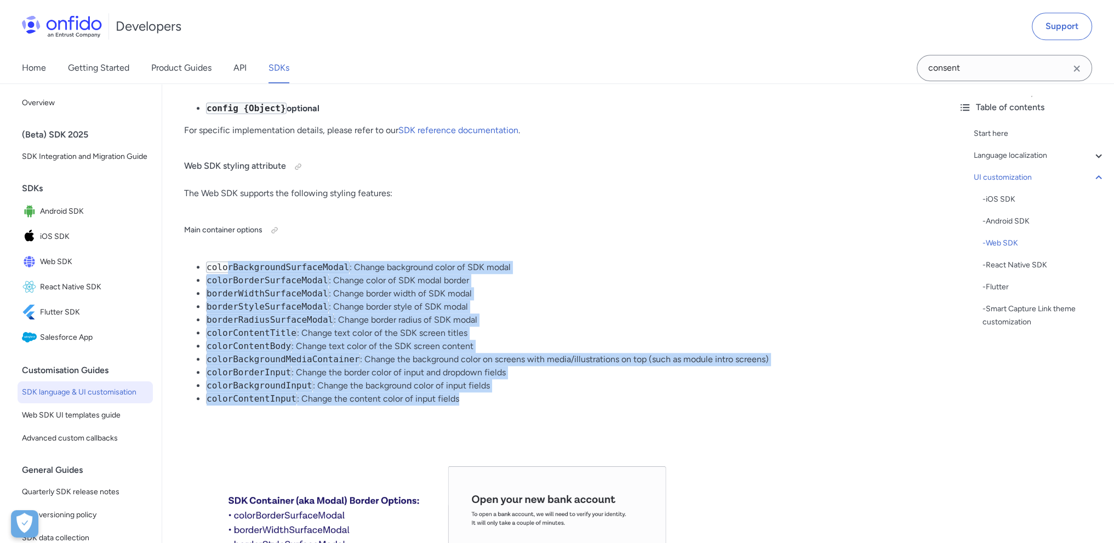
drag, startPoint x: 224, startPoint y: 298, endPoint x: 473, endPoint y: 436, distance: 285.0
click at [473, 406] on ul "colorBackgroundSurfaceModal : Change background color of SDK modal colorBorderS…" at bounding box center [556, 333] width 744 height 145
click at [474, 406] on li "colorContentInput : Change the content color of input fields" at bounding box center [567, 398] width 722 height 13
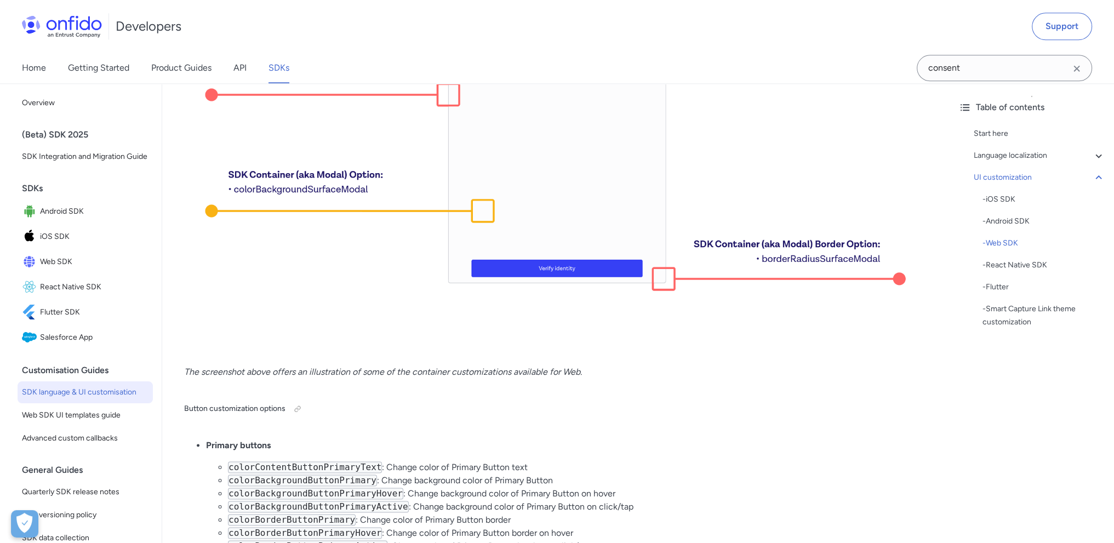
scroll to position [7563, 0]
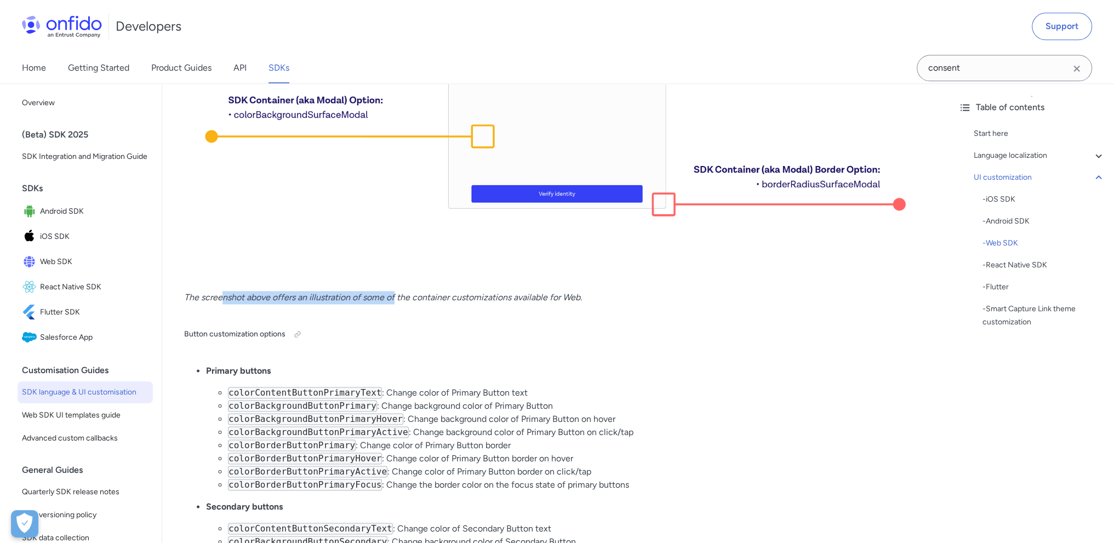
drag, startPoint x: 287, startPoint y: 335, endPoint x: 399, endPoint y: 335, distance: 111.8
click at [399, 303] on em "The screenshot above offers an illustration of some of the container customizat…" at bounding box center [383, 297] width 398 height 10
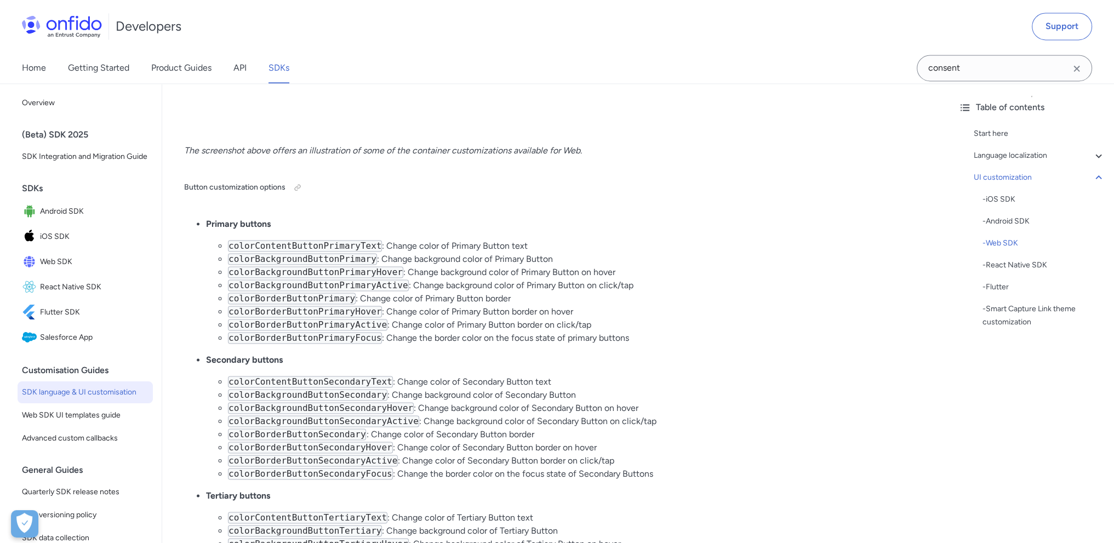
scroll to position [7727, 0]
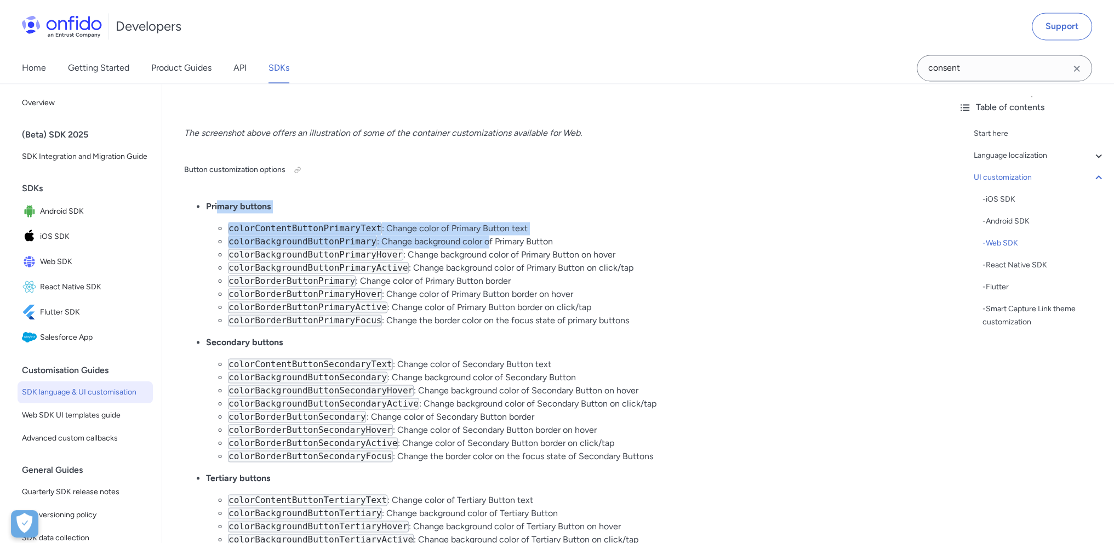
drag, startPoint x: 222, startPoint y: 242, endPoint x: 477, endPoint y: 284, distance: 258.3
click at [477, 283] on li "Primary buttons colorContentButtonPrimaryText : Change color of Primary Button …" at bounding box center [567, 263] width 722 height 127
click at [477, 248] on li "colorBackgroundButtonPrimary : Change background color of Primary Button" at bounding box center [578, 241] width 700 height 13
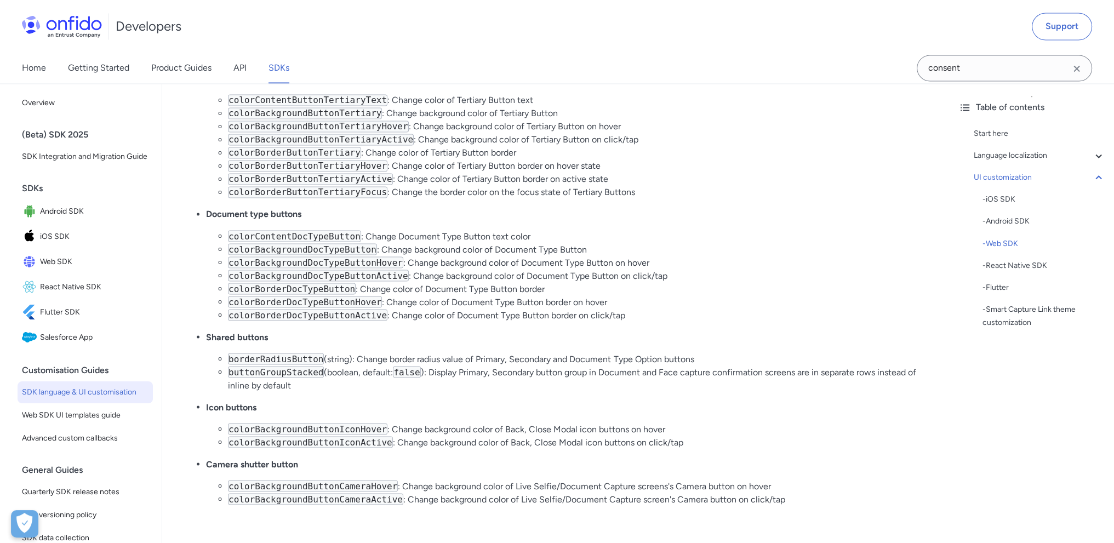
scroll to position [8111, 0]
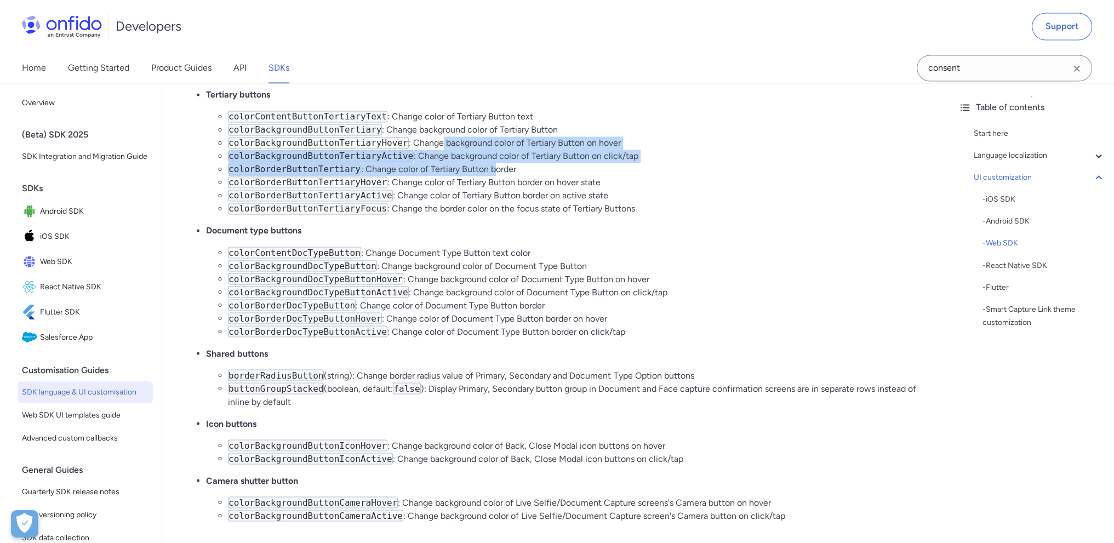
drag, startPoint x: 428, startPoint y: 186, endPoint x: 483, endPoint y: 218, distance: 63.6
click at [483, 215] on ul "colorContentButtonTertiaryText : Change color of Tertiary Button text colorBack…" at bounding box center [567, 162] width 722 height 105
click at [483, 176] on li "colorBorderButtonTertiary : Change color of Tertiary Button border" at bounding box center [578, 169] width 700 height 13
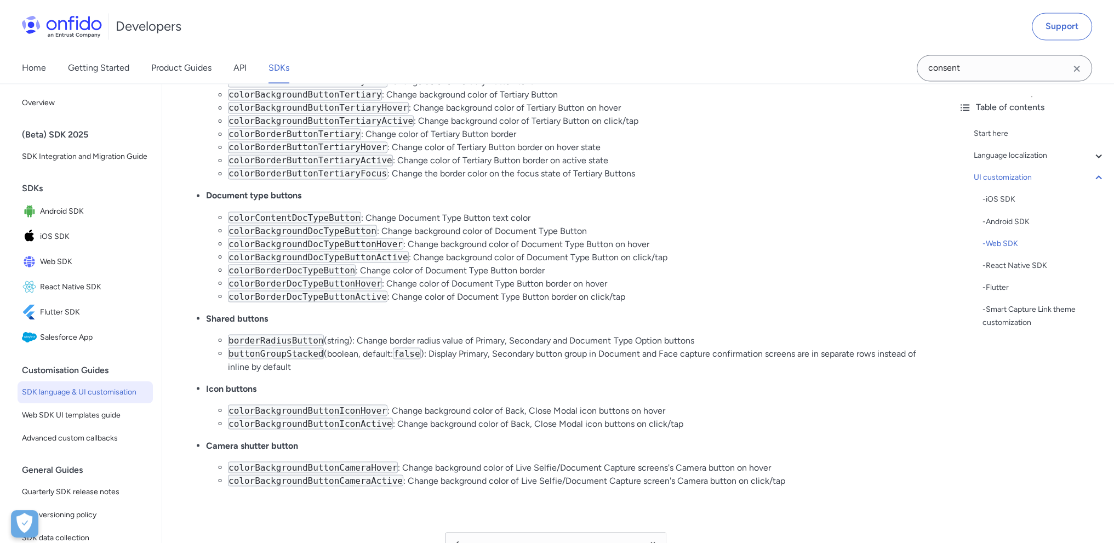
scroll to position [8166, 0]
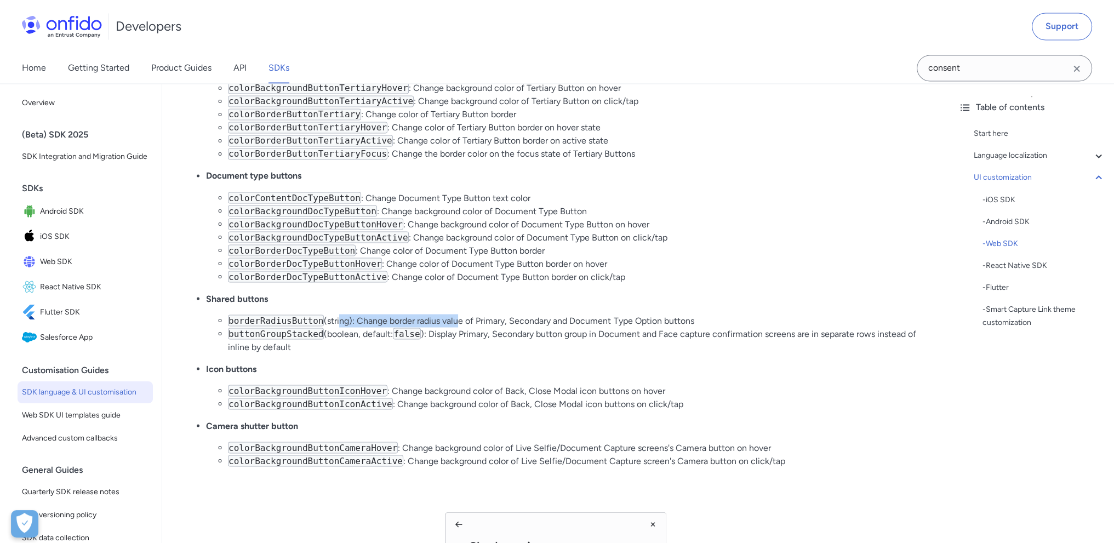
drag, startPoint x: 375, startPoint y: 369, endPoint x: 480, endPoint y: 369, distance: 104.7
click at [477, 327] on li "borderRadiusButton (string): Change border radius value of Primary, Secondary a…" at bounding box center [578, 320] width 700 height 13
click at [482, 327] on li "borderRadiusButton (string): Change border radius value of Primary, Secondary a…" at bounding box center [578, 320] width 700 height 13
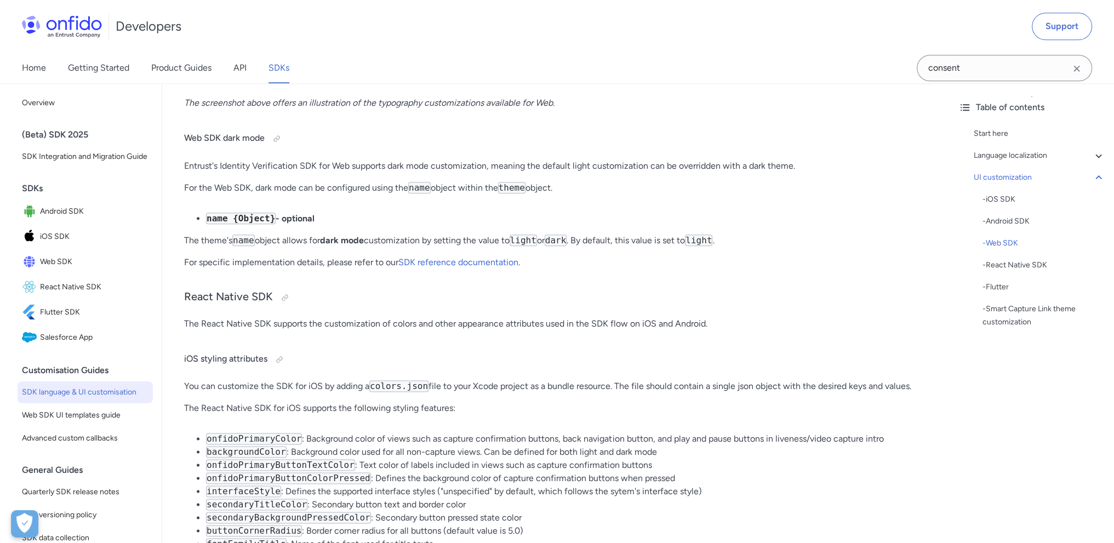
scroll to position [12769, 0]
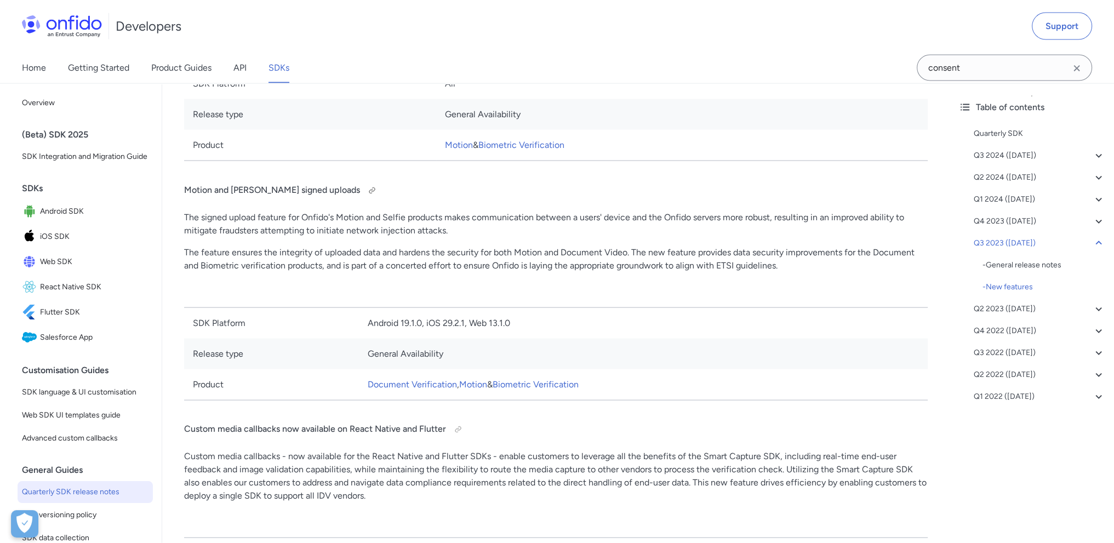
scroll to position [8823, 0]
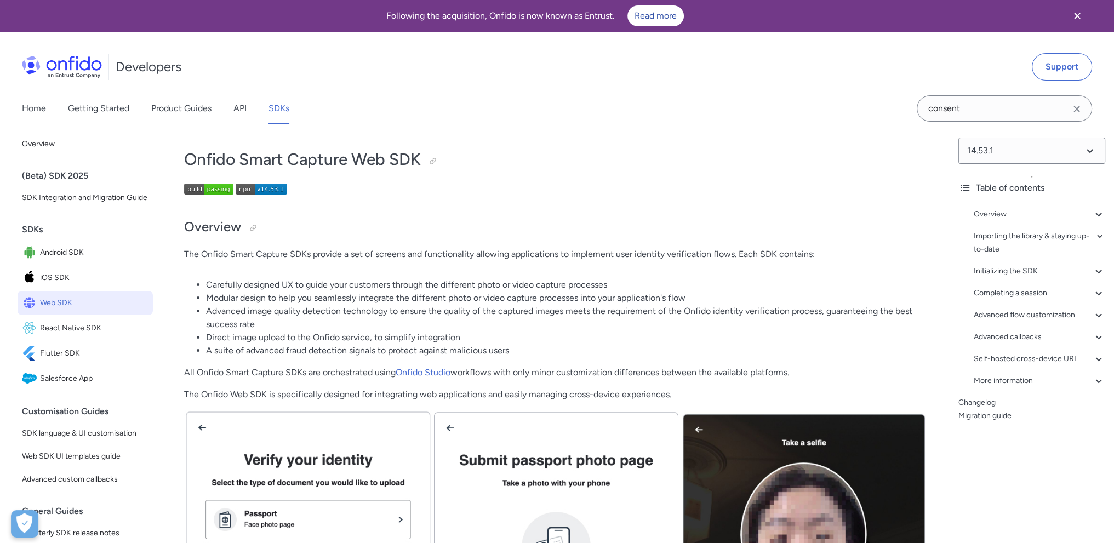
scroll to position [55, 0]
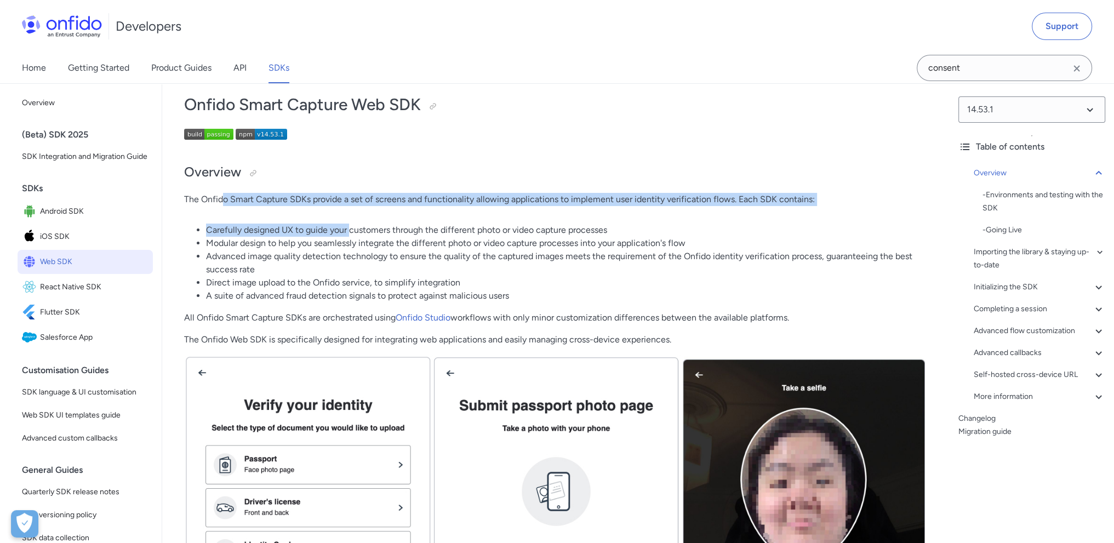
drag, startPoint x: 233, startPoint y: 197, endPoint x: 353, endPoint y: 224, distance: 123.1
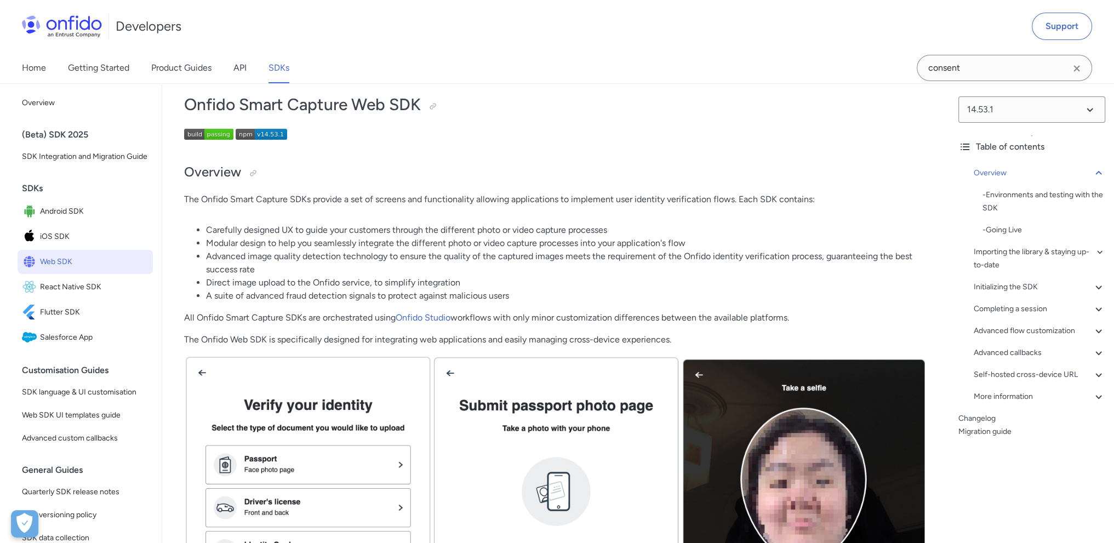
click at [357, 224] on li "Carefully designed UX to guide your customers through the different photo or vi…" at bounding box center [567, 230] width 722 height 13
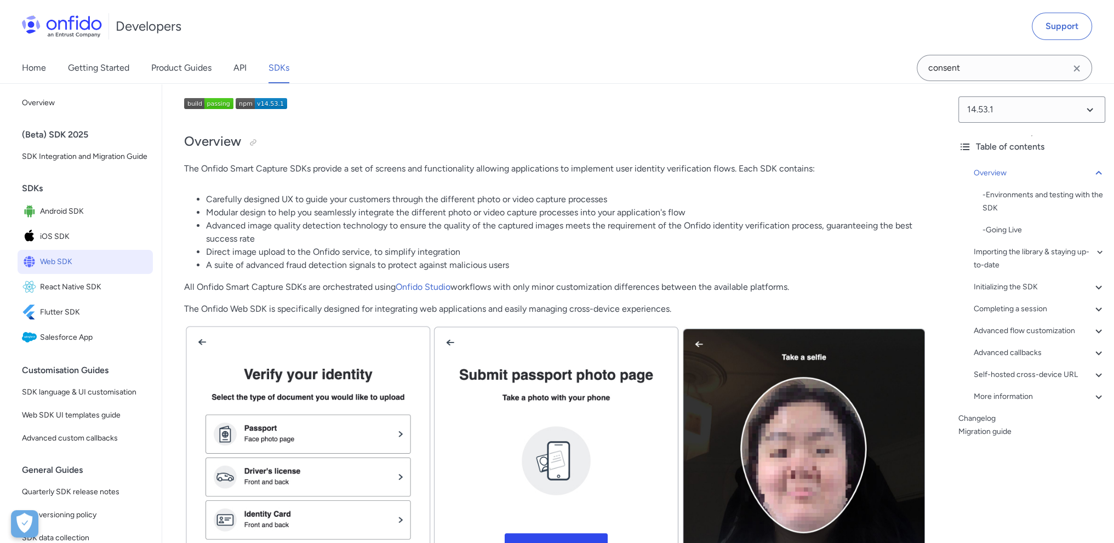
scroll to position [110, 0]
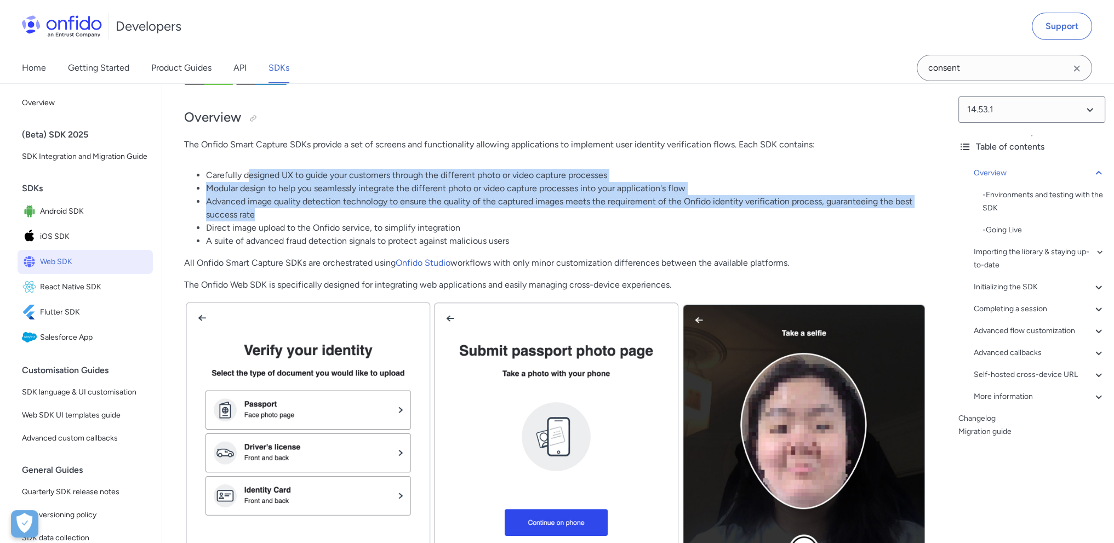
drag, startPoint x: 281, startPoint y: 174, endPoint x: 465, endPoint y: 219, distance: 189.5
click at [455, 219] on ul "Carefully designed UX to guide your customers through the different photo or vi…" at bounding box center [556, 208] width 744 height 79
click at [465, 219] on li "Advanced image quality detection technology to ensure the quality of the captur…" at bounding box center [567, 208] width 722 height 26
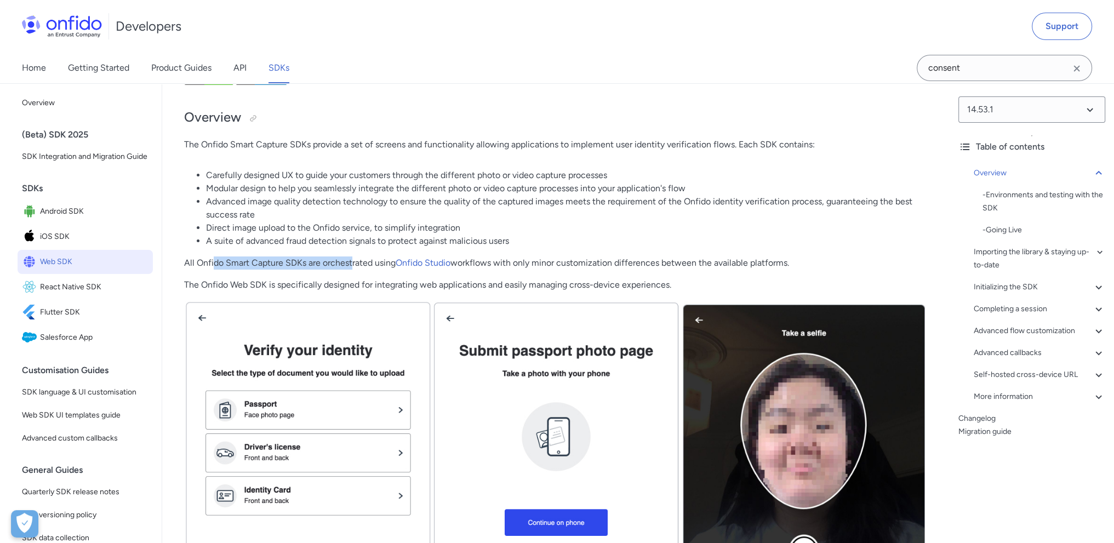
drag, startPoint x: 213, startPoint y: 259, endPoint x: 354, endPoint y: 263, distance: 141.4
click at [354, 263] on p "All Onfido Smart Capture SDKs are orchestrated using Onfido Studio workflows wi…" at bounding box center [556, 262] width 744 height 13
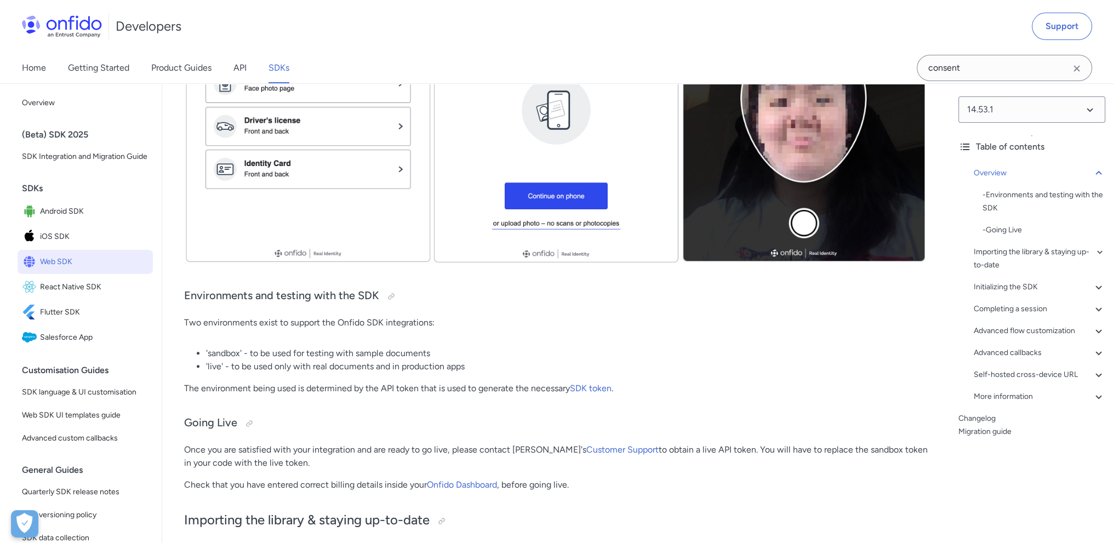
scroll to position [548, 0]
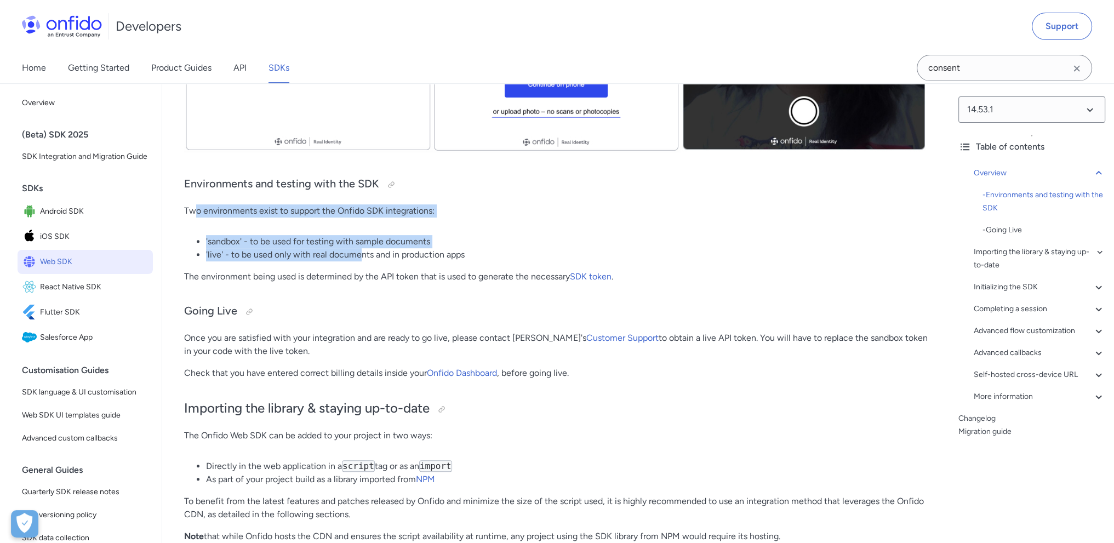
drag, startPoint x: 221, startPoint y: 209, endPoint x: 369, endPoint y: 264, distance: 157.8
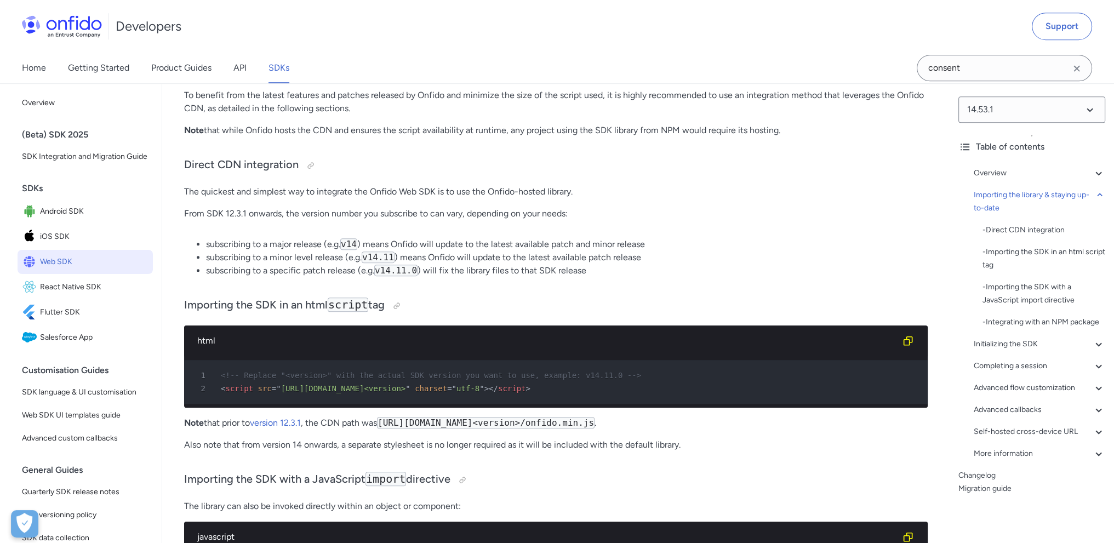
scroll to position [1096, 0]
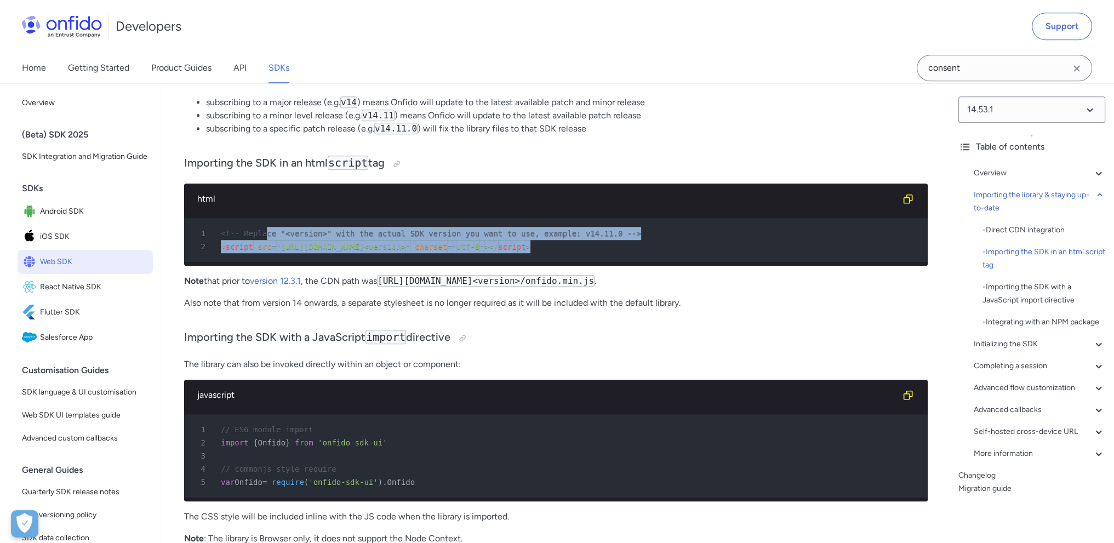
drag, startPoint x: 267, startPoint y: 232, endPoint x: 526, endPoint y: 242, distance: 258.9
click at [526, 242] on pre "1 <!-- Replace "<version>" with the actual SDK version you want to use, example…" at bounding box center [556, 240] width 744 height 44
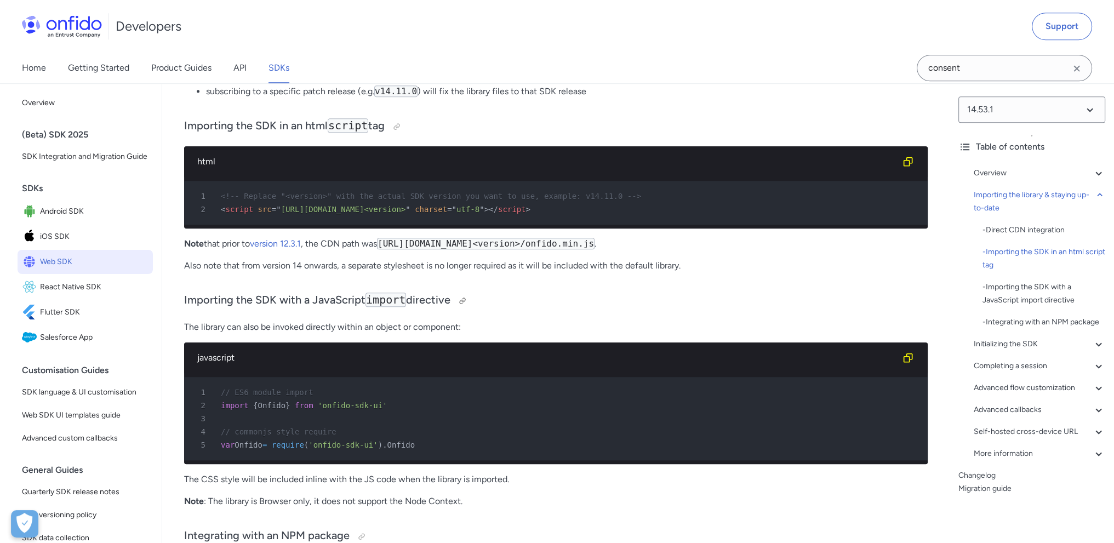
scroll to position [1151, 0]
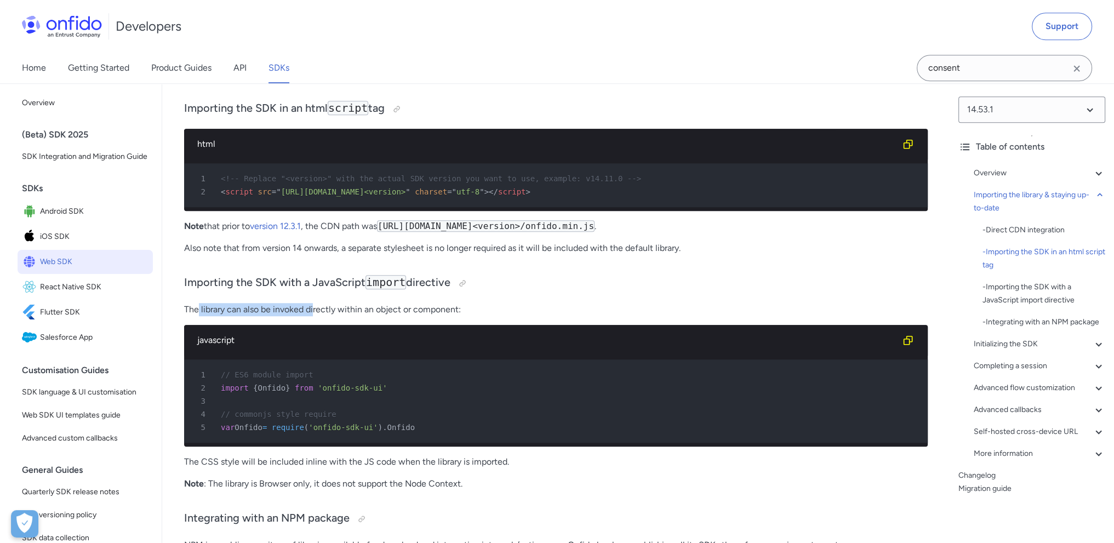
drag, startPoint x: 196, startPoint y: 318, endPoint x: 314, endPoint y: 317, distance: 117.8
click at [313, 316] on p "The library can also be invoked directly within an object or component:" at bounding box center [556, 309] width 744 height 13
click at [314, 316] on p "The library can also be invoked directly within an object or component:" at bounding box center [556, 309] width 744 height 13
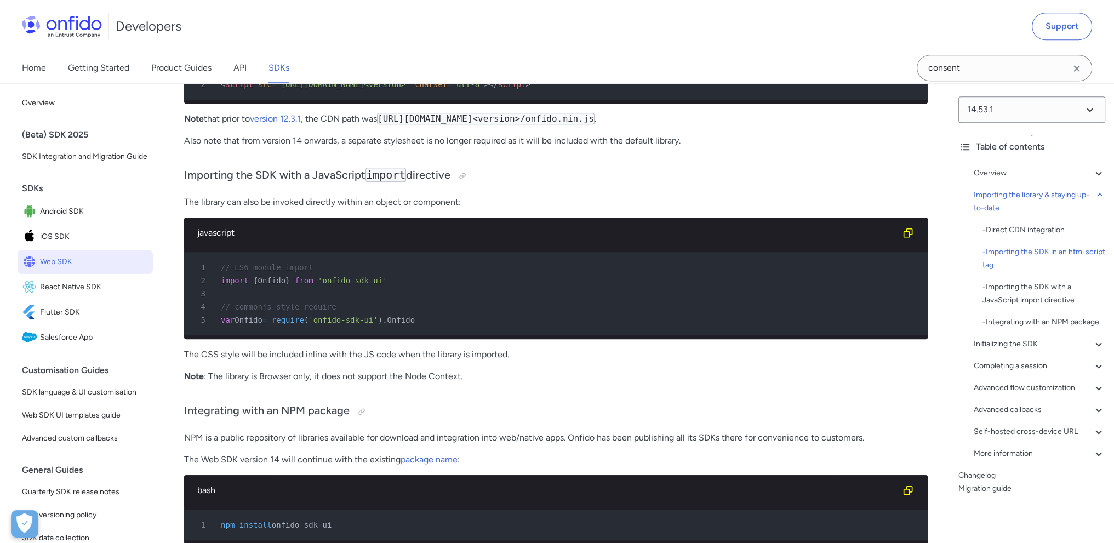
scroll to position [1260, 0]
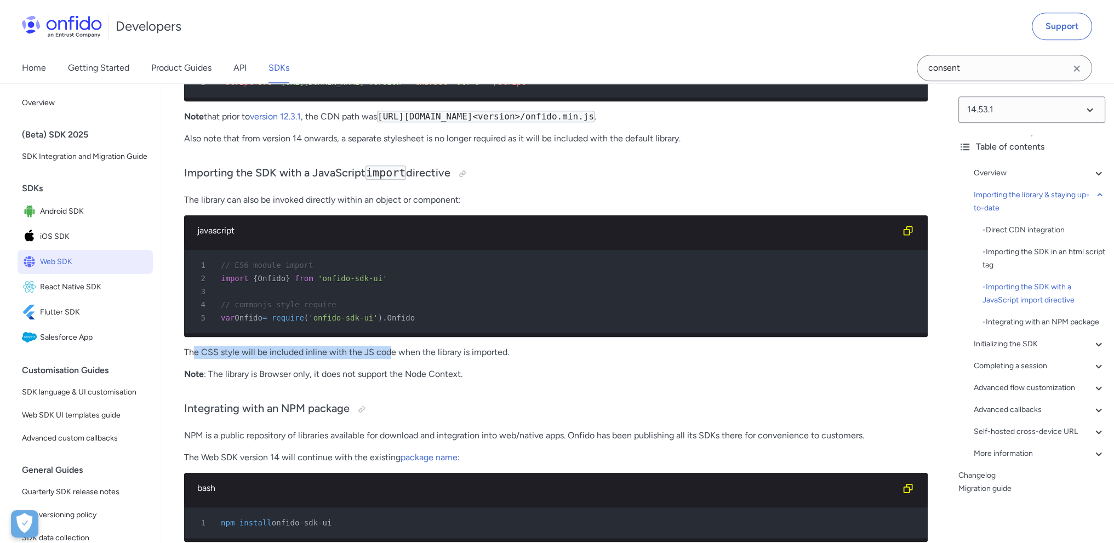
drag, startPoint x: 193, startPoint y: 371, endPoint x: 385, endPoint y: 369, distance: 192.4
click at [385, 359] on p "The CSS style will be included inline with the JS code when the library is impo…" at bounding box center [556, 352] width 744 height 13
click at [317, 359] on p "The CSS style will be included inline with the JS code when the library is impo…" at bounding box center [556, 352] width 744 height 13
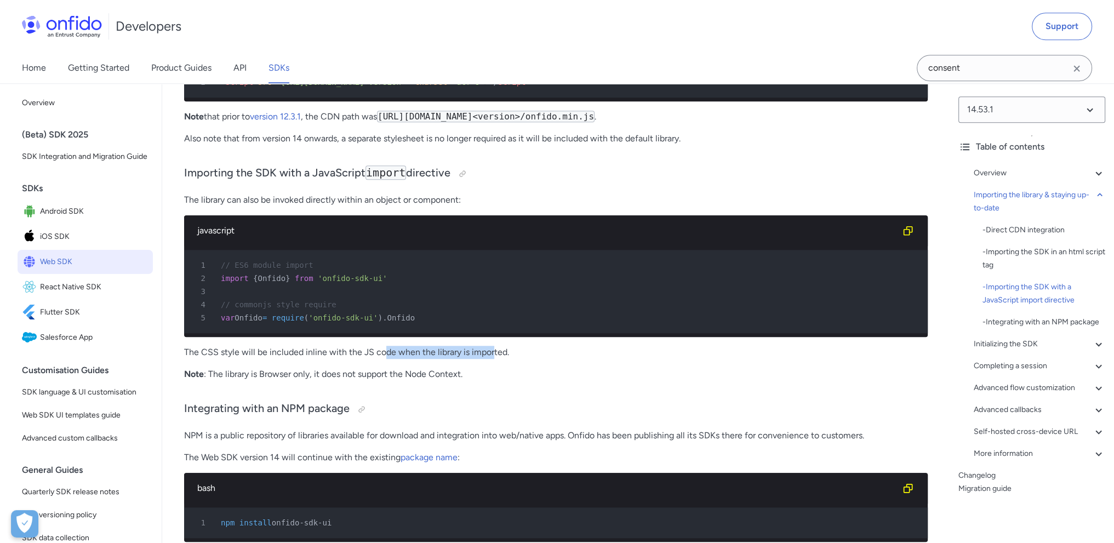
drag, startPoint x: 384, startPoint y: 368, endPoint x: 494, endPoint y: 370, distance: 110.7
click at [494, 359] on p "The CSS style will be included inline with the JS code when the library is impo…" at bounding box center [556, 352] width 744 height 13
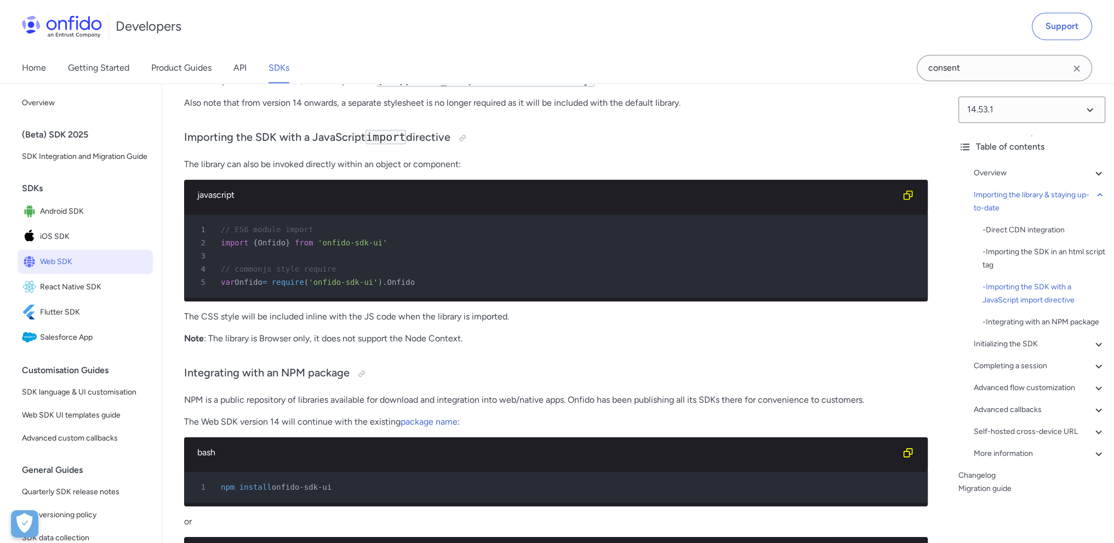
scroll to position [1315, 0]
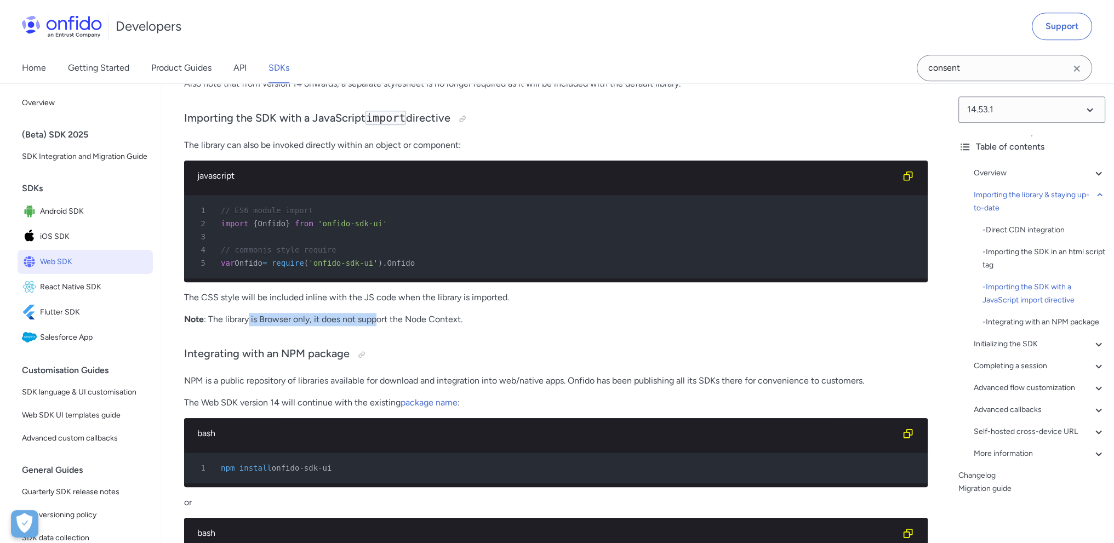
drag, startPoint x: 364, startPoint y: 336, endPoint x: 409, endPoint y: 336, distance: 44.9
click at [404, 326] on p "Note : The library is Browser only, it does not support the Node Context." at bounding box center [556, 319] width 744 height 13
click at [409, 326] on p "Note : The library is Browser only, it does not support the Node Context." at bounding box center [556, 319] width 744 height 13
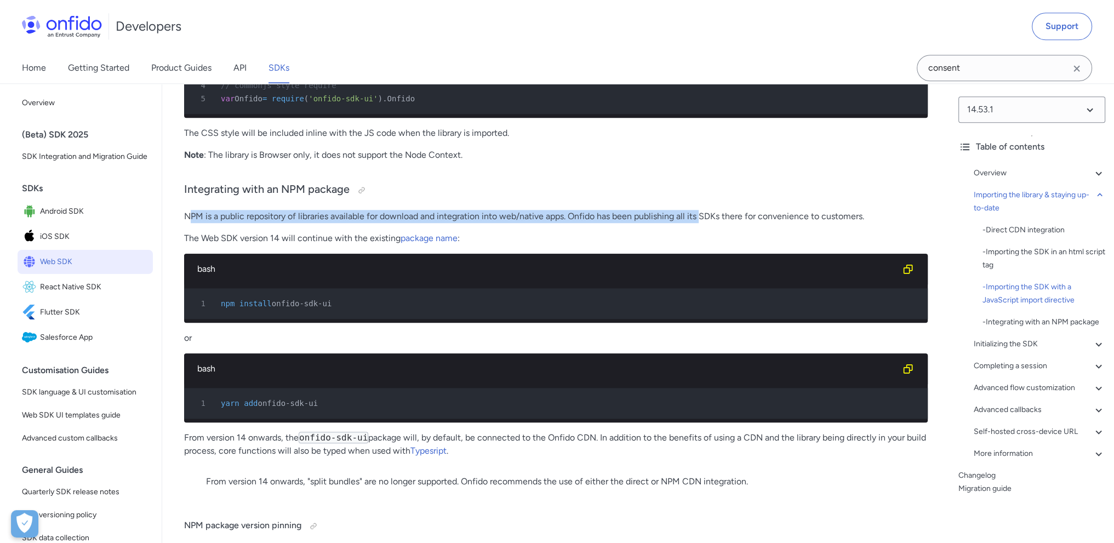
drag, startPoint x: 190, startPoint y: 232, endPoint x: 703, endPoint y: 226, distance: 513.5
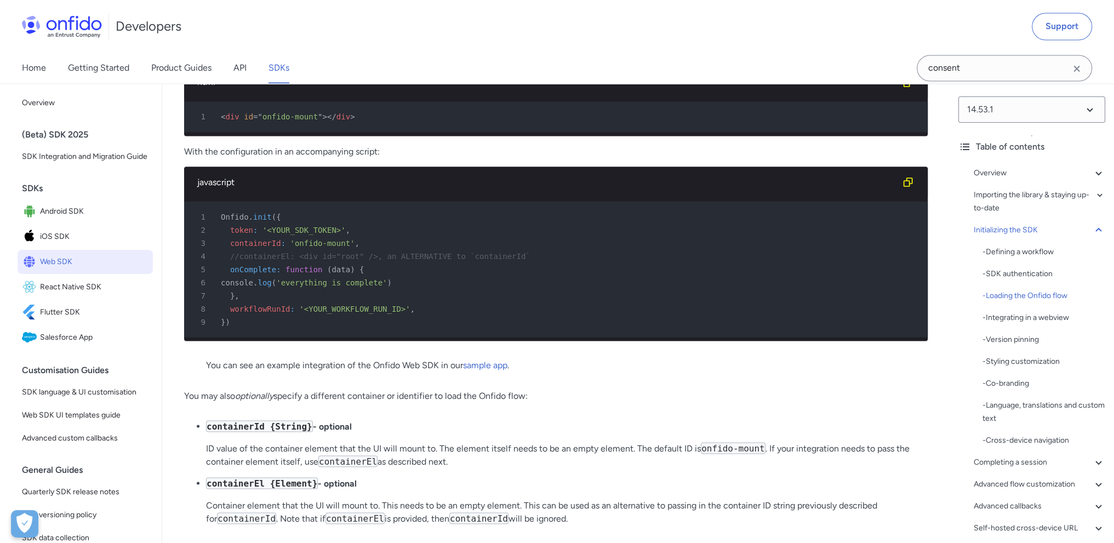
scroll to position [2685, 0]
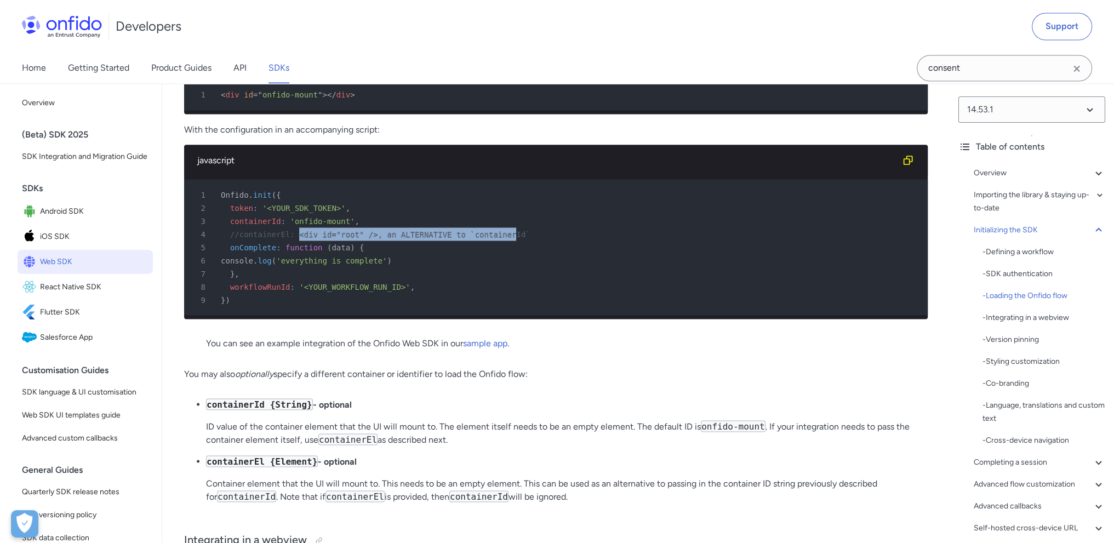
drag, startPoint x: 291, startPoint y: 283, endPoint x: 489, endPoint y: 282, distance: 197.8
click at [489, 238] on span "//containerEl: <div id="root" />, an ALTERNATIVE to `containerId`" at bounding box center [380, 234] width 300 height 9
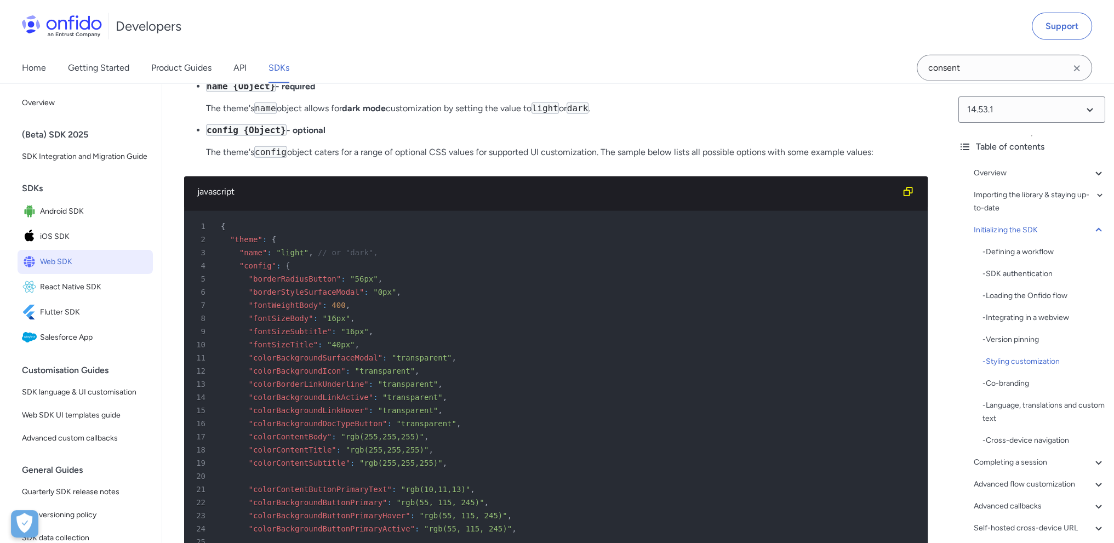
scroll to position [3562, 0]
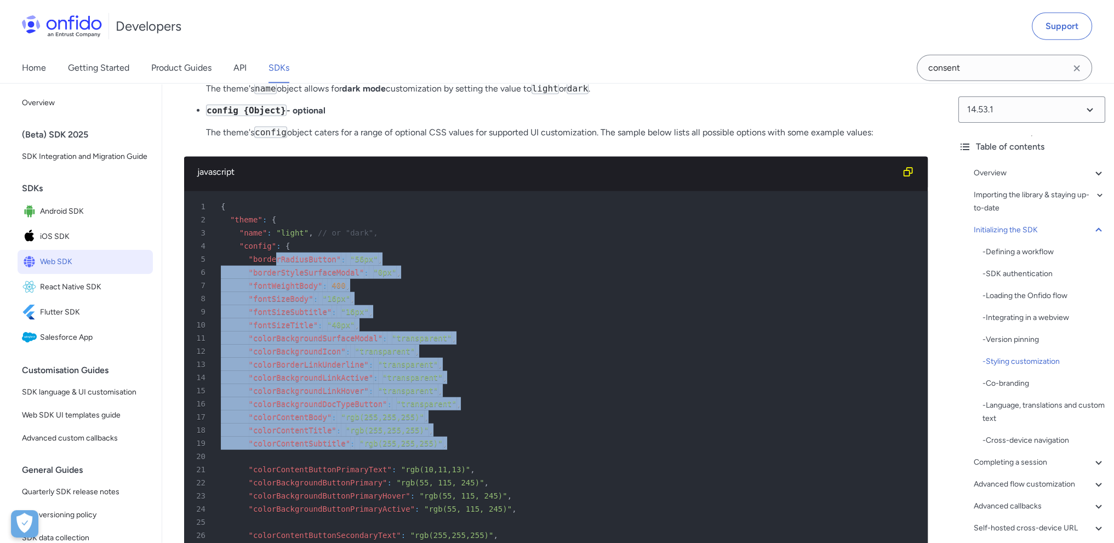
drag, startPoint x: 282, startPoint y: 329, endPoint x: 434, endPoint y: 505, distance: 232.7
click at [434, 505] on pre "1 { 2 "theme" : { 3 "name" : "light" , // or "dark", 4 "config" : { 5 "borderRa…" at bounding box center [556, 509] width 744 height 636
click at [506, 424] on div "17 "colorContentBody" : "rgb(255,255,255)" ," at bounding box center [551, 416] width 724 height 13
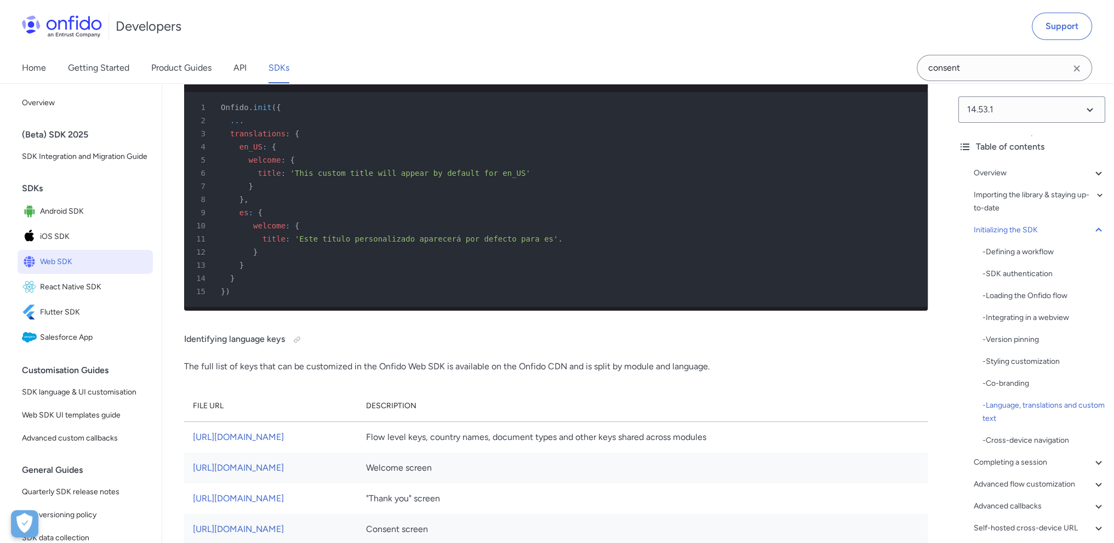
scroll to position [5480, 0]
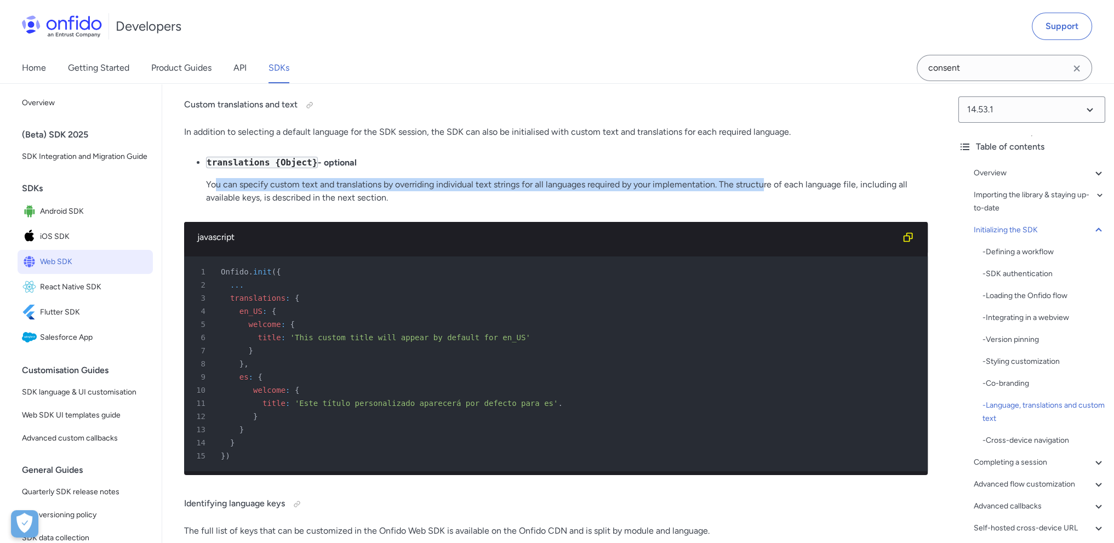
drag, startPoint x: 215, startPoint y: 284, endPoint x: 764, endPoint y: 278, distance: 549.2
click at [764, 204] on p "You can specify custom text and translations by overriding individual text stri…" at bounding box center [567, 191] width 722 height 26
click at [765, 204] on p "You can specify custom text and translations by overriding individual text stri…" at bounding box center [567, 191] width 722 height 26
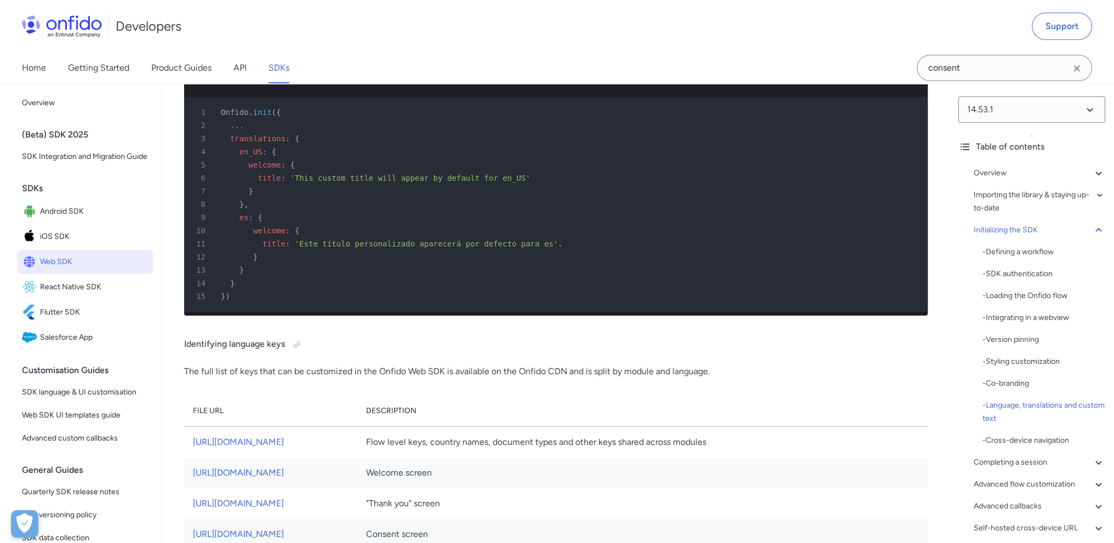
scroll to position [5645, 0]
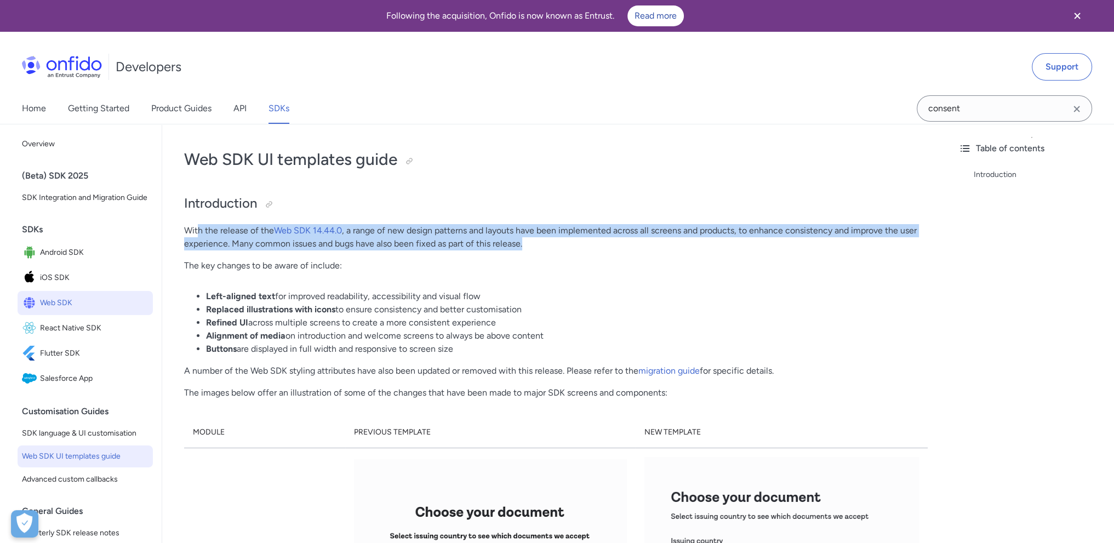
drag, startPoint x: 196, startPoint y: 231, endPoint x: 534, endPoint y: 243, distance: 338.4
click at [534, 243] on p "With the release of the Web SDK 14.44.0 , a range of new design patterns and la…" at bounding box center [556, 237] width 744 height 26
click at [535, 244] on p "With the release of the Web SDK 14.44.0 , a range of new design patterns and la…" at bounding box center [556, 237] width 744 height 26
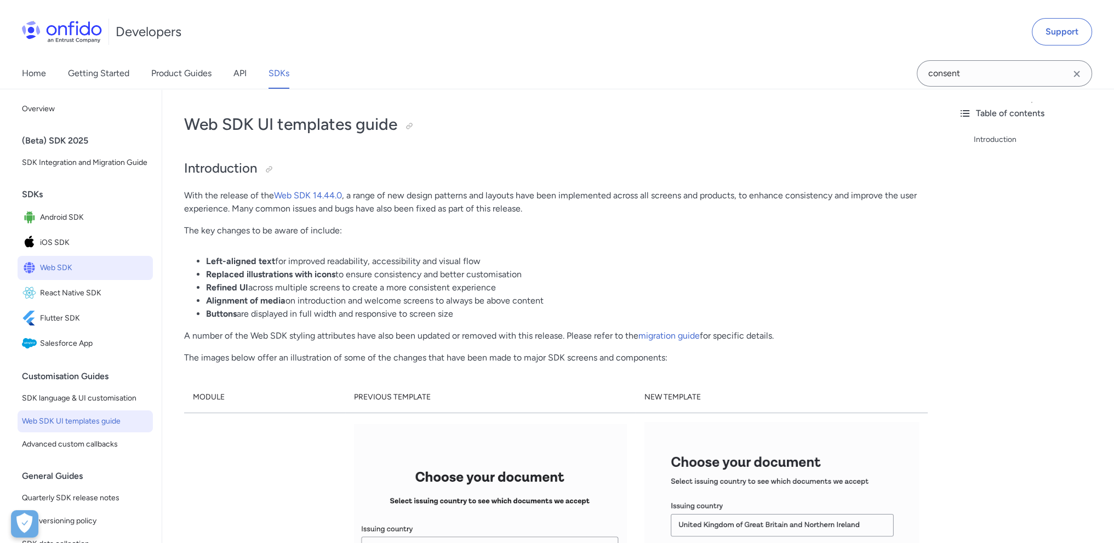
scroll to position [55, 0]
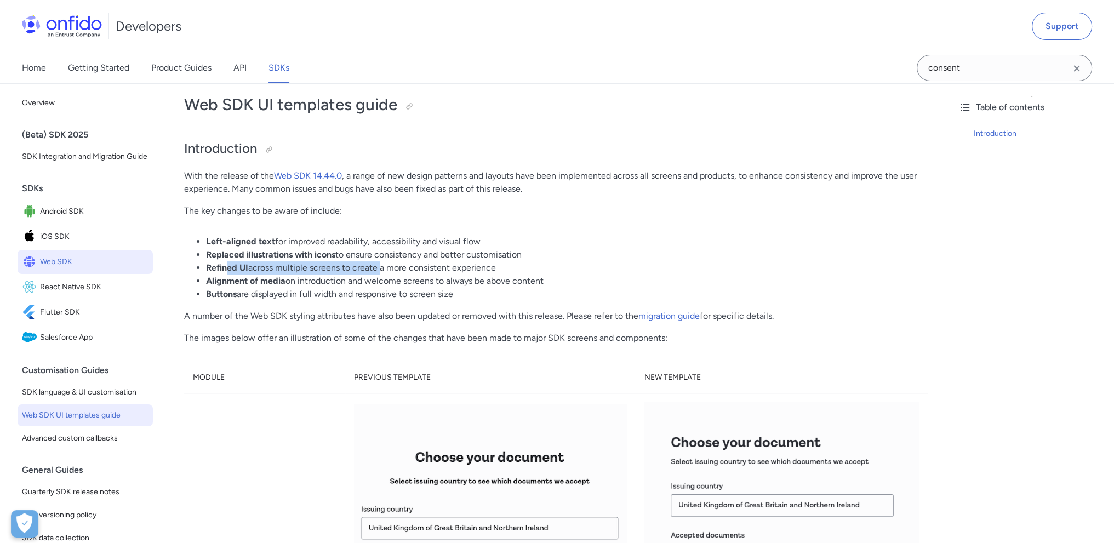
drag, startPoint x: 227, startPoint y: 269, endPoint x: 377, endPoint y: 269, distance: 149.6
click at [377, 269] on li "Refined UI across multiple screens to create a more consistent experience" at bounding box center [567, 267] width 722 height 13
drag, startPoint x: 274, startPoint y: 286, endPoint x: 347, endPoint y: 286, distance: 73.4
click at [344, 286] on li "Alignment of media on introduction and welcome screens to always be above conte…" at bounding box center [567, 281] width 722 height 13
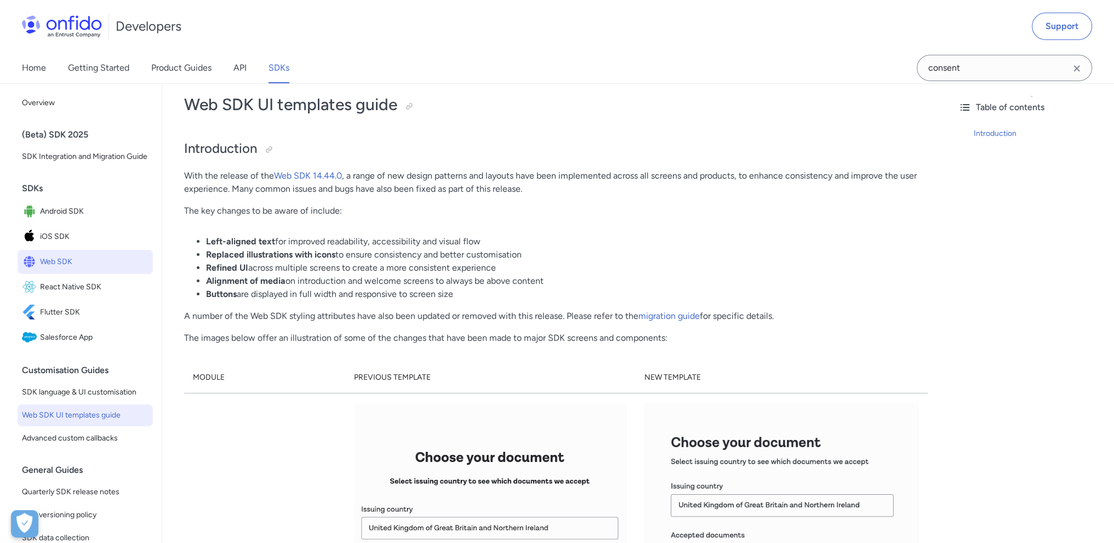
click at [355, 286] on li "Alignment of media on introduction and welcome screens to always be above conte…" at bounding box center [567, 281] width 722 height 13
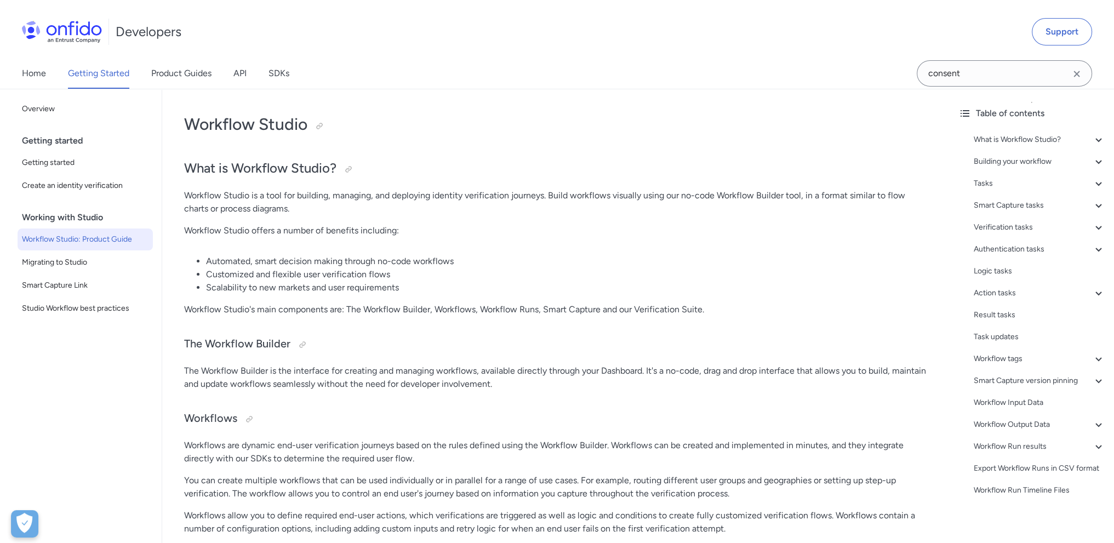
scroll to position [55, 0]
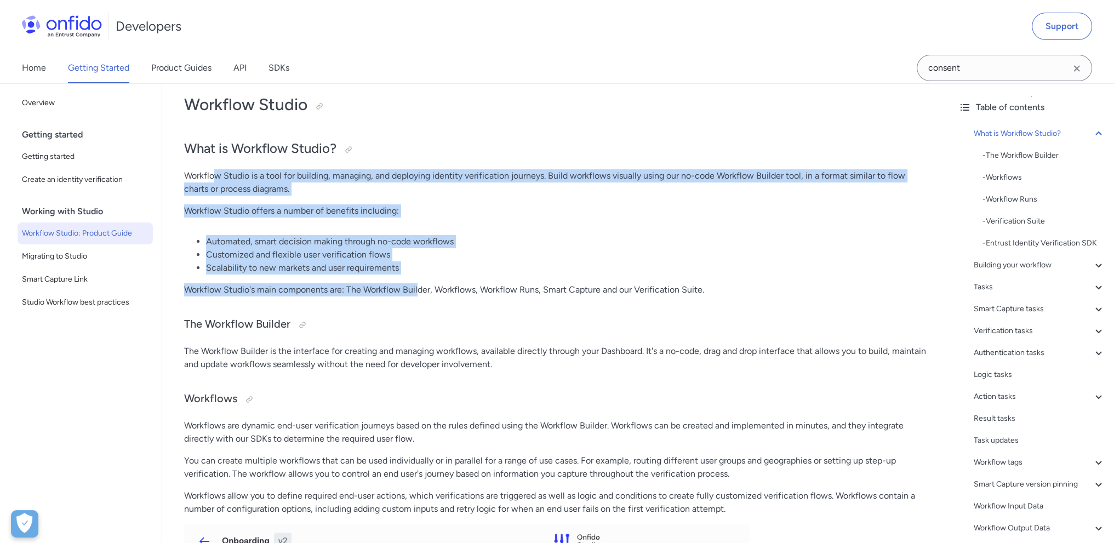
drag, startPoint x: 216, startPoint y: 170, endPoint x: 418, endPoint y: 287, distance: 232.5
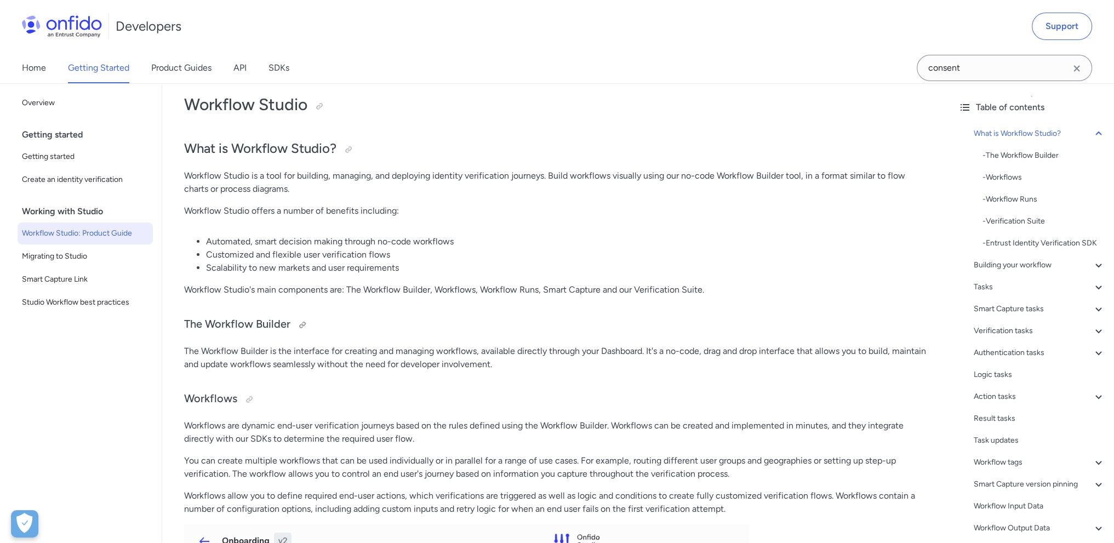
click at [526, 322] on h3 "The Workflow Builder" at bounding box center [556, 325] width 744 height 18
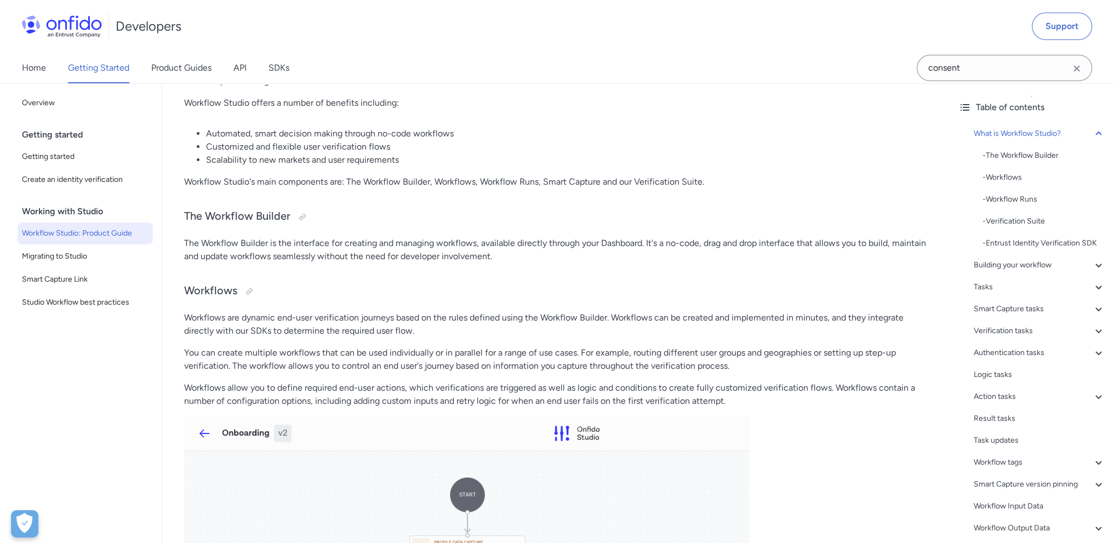
scroll to position [164, 0]
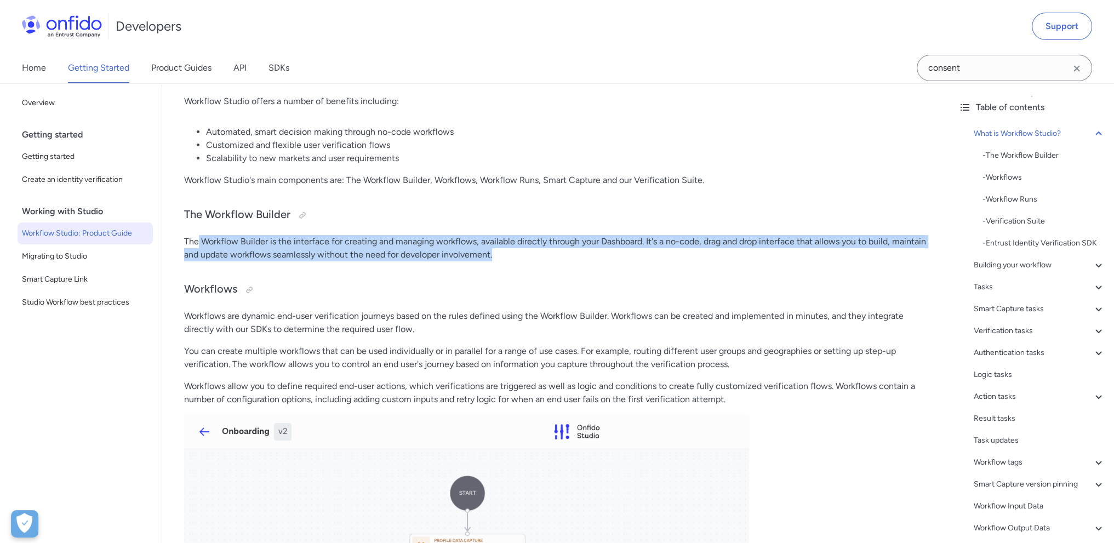
drag, startPoint x: 310, startPoint y: 241, endPoint x: 495, endPoint y: 255, distance: 186.3
click at [494, 255] on p "The Workflow Builder is the interface for creating and managing workflows, avai…" at bounding box center [556, 248] width 744 height 26
click at [495, 255] on p "The Workflow Builder is the interface for creating and managing workflows, avai…" at bounding box center [556, 248] width 744 height 26
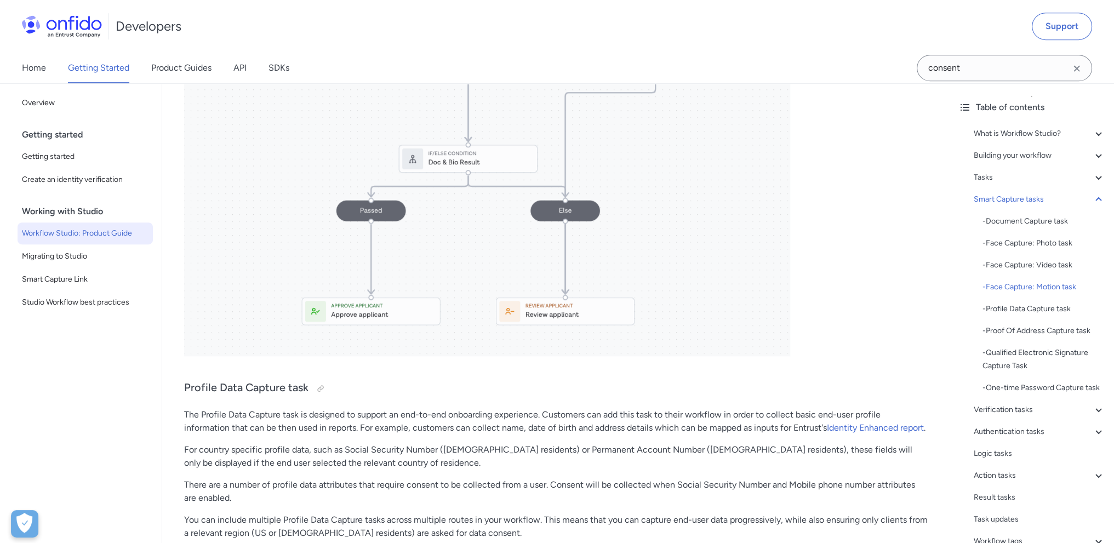
scroll to position [6467, 0]
